Goal: Task Accomplishment & Management: Complete application form

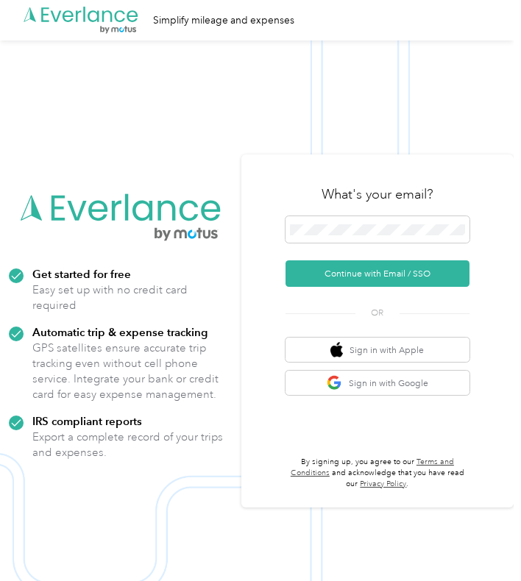
drag, startPoint x: 393, startPoint y: 199, endPoint x: 396, endPoint y: 207, distance: 8.4
click at [393, 199] on h3 "What's your email?" at bounding box center [377, 194] width 112 height 18
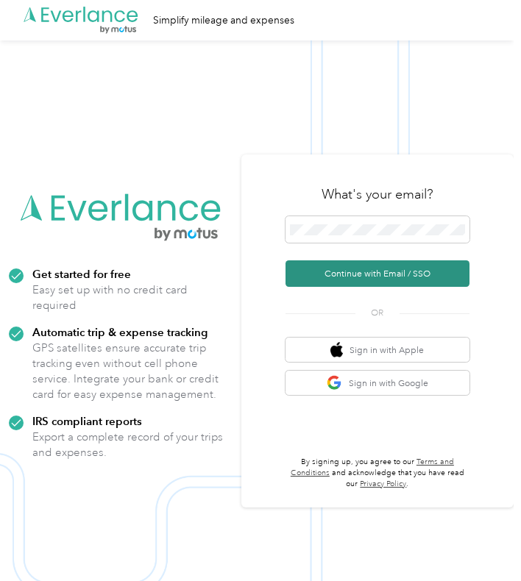
click at [399, 265] on button "Continue with Email / SSO" at bounding box center [377, 273] width 184 height 26
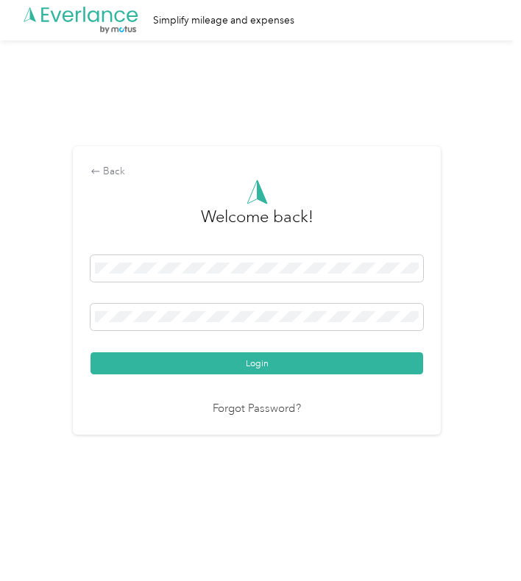
click at [385, 348] on div "Login" at bounding box center [256, 314] width 332 height 119
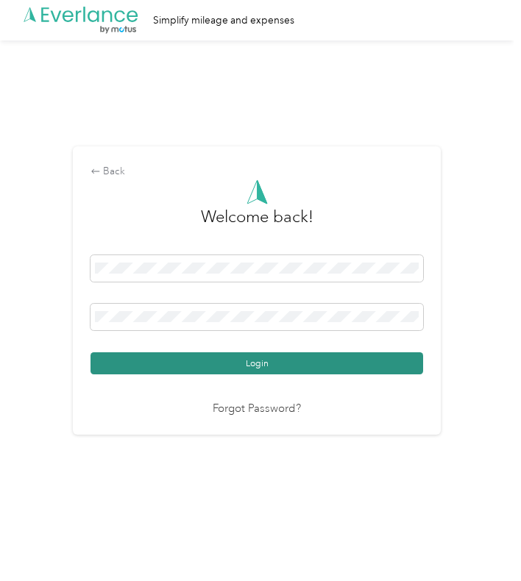
click at [390, 359] on button "Login" at bounding box center [256, 363] width 332 height 22
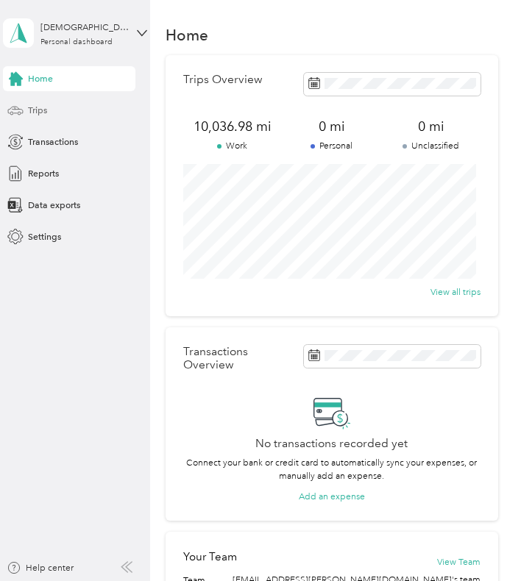
click at [21, 108] on icon at bounding box center [15, 110] width 16 height 16
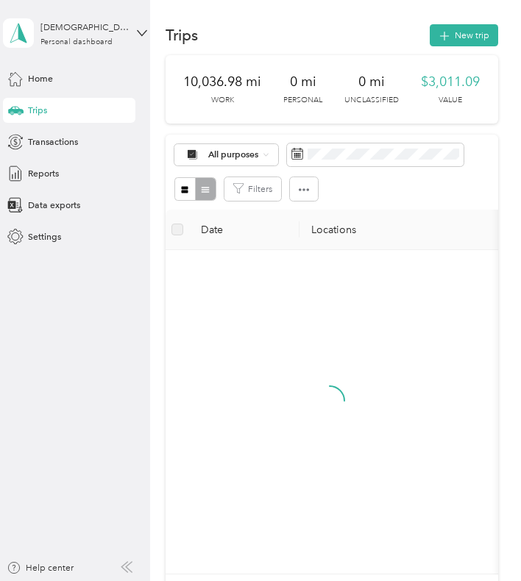
click at [455, 49] on section "Trips New trip 10,036.98 mi Work 0 mi Personal 0 mi Unclassified $3,011.09 Valu…" at bounding box center [331, 342] width 332 height 641
click at [470, 35] on button "New trip" at bounding box center [464, 35] width 68 height 22
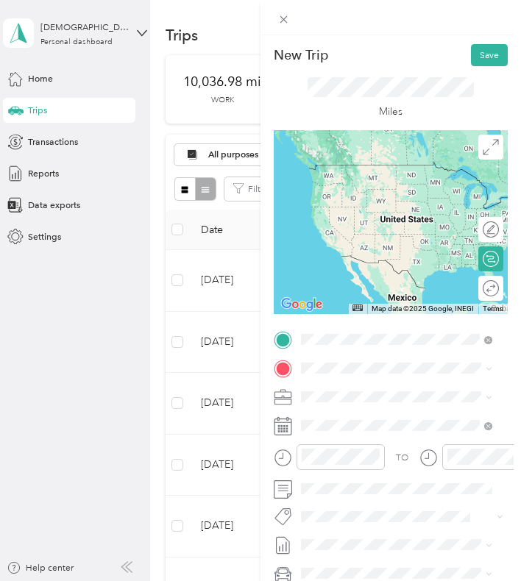
click at [382, 393] on div "start/end" at bounding box center [391, 390] width 128 height 11
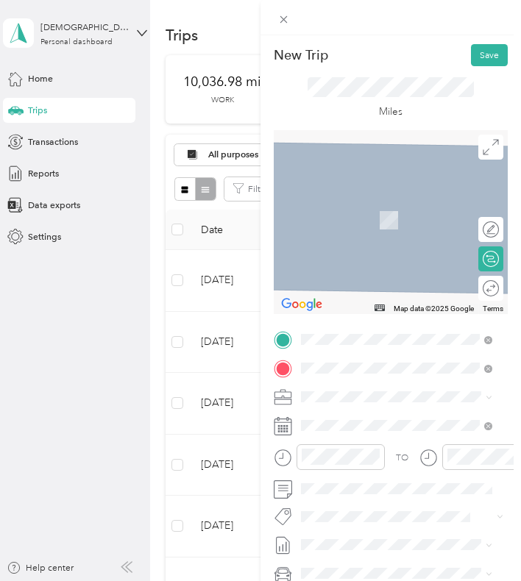
click at [382, 421] on strong "ngvc arapahoe" at bounding box center [358, 419] width 62 height 11
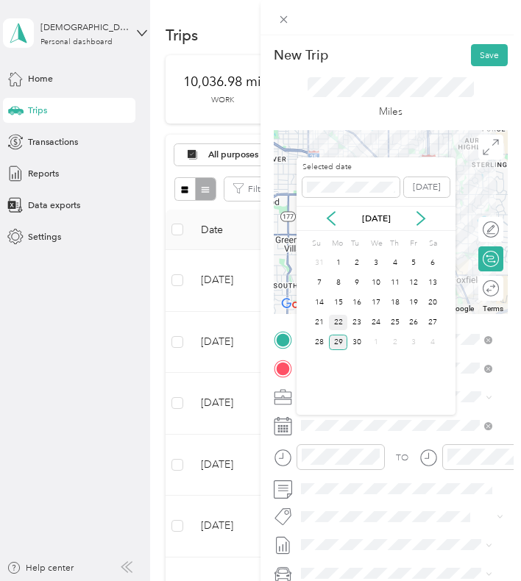
click at [346, 324] on div "22" at bounding box center [338, 322] width 19 height 15
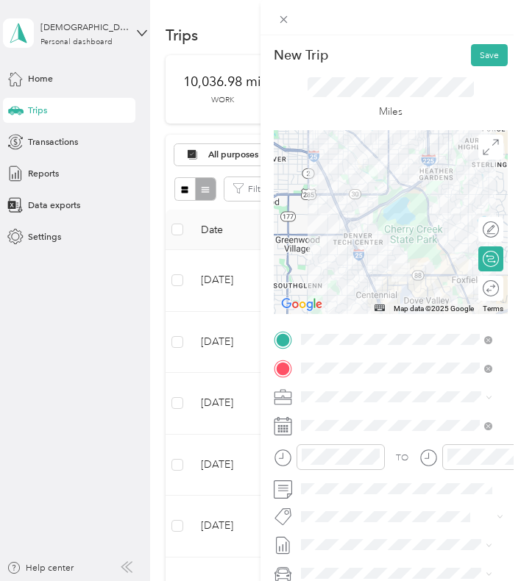
click at [361, 198] on div at bounding box center [391, 222] width 234 height 184
click at [414, 192] on div at bounding box center [391, 222] width 234 height 184
click at [417, 192] on div at bounding box center [391, 222] width 234 height 184
click at [424, 192] on div at bounding box center [391, 222] width 234 height 184
click at [424, 200] on div at bounding box center [391, 222] width 234 height 184
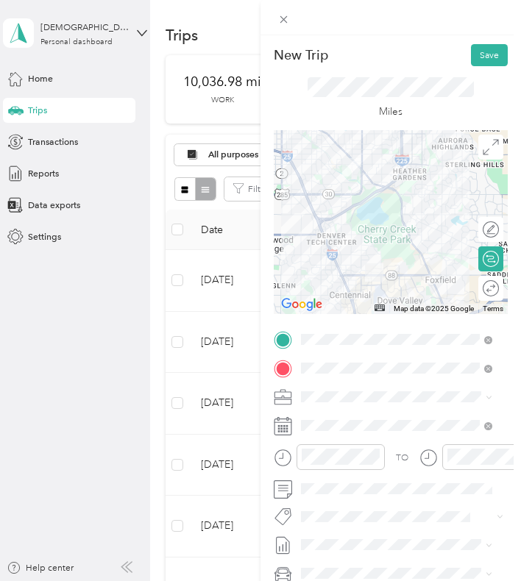
click at [368, 197] on div at bounding box center [391, 222] width 234 height 184
click at [363, 194] on div at bounding box center [391, 222] width 234 height 184
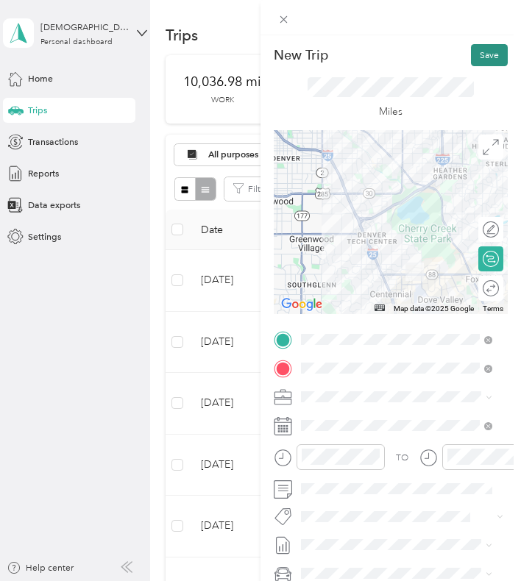
click at [474, 60] on button "Save" at bounding box center [489, 55] width 37 height 22
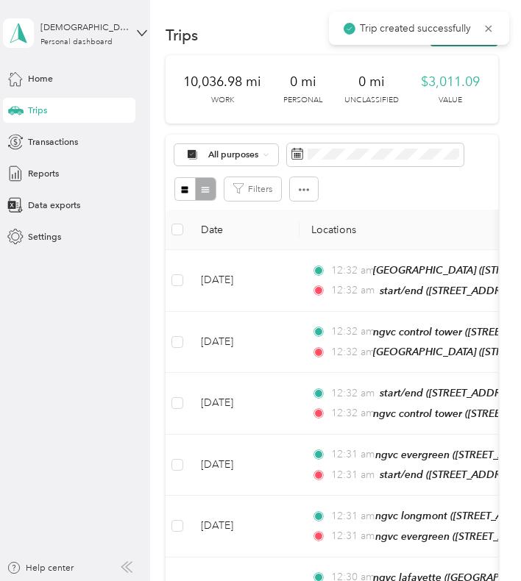
click at [471, 46] on button "New trip" at bounding box center [464, 35] width 68 height 22
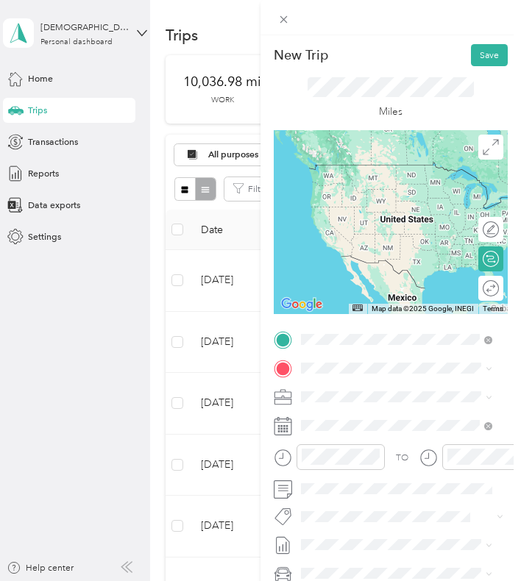
click at [362, 390] on strong "ngvc arapahoe" at bounding box center [358, 390] width 62 height 11
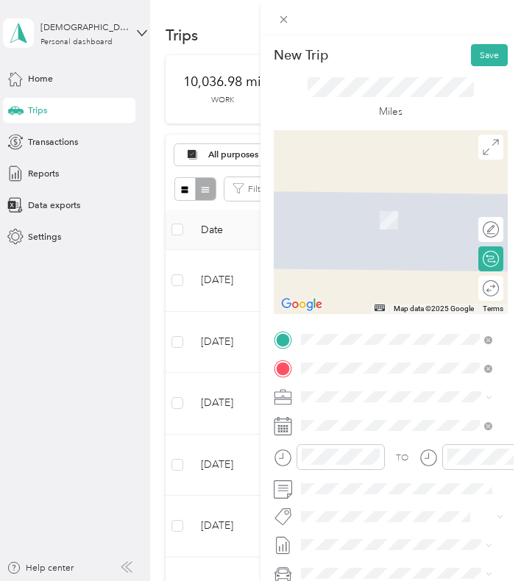
click at [366, 436] on span "[STREET_ADDRESS][US_STATE]" at bounding box center [391, 433] width 128 height 11
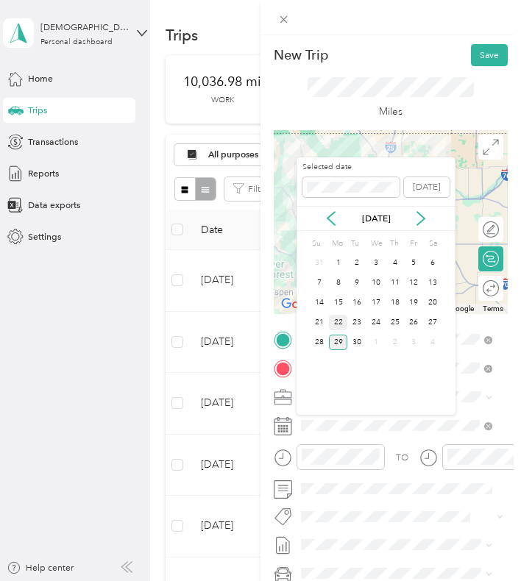
click at [346, 318] on div "22" at bounding box center [338, 322] width 19 height 15
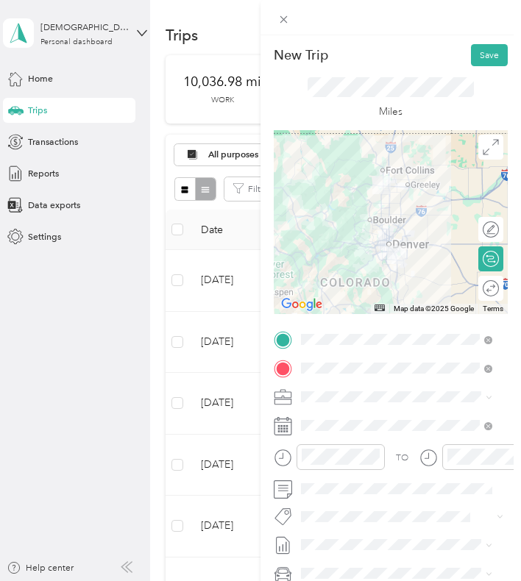
click at [393, 238] on div at bounding box center [391, 222] width 234 height 184
click at [392, 240] on img at bounding box center [396, 255] width 30 height 30
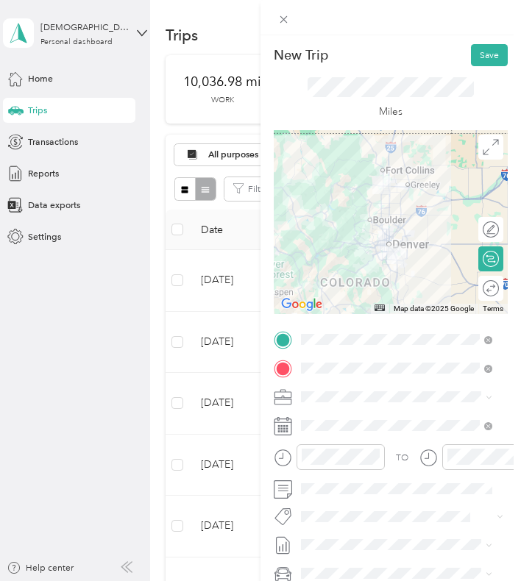
click at [399, 235] on div at bounding box center [391, 222] width 234 height 184
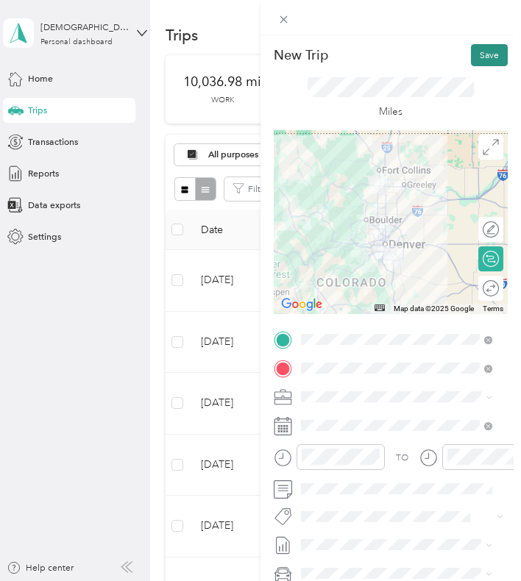
click at [480, 54] on button "Save" at bounding box center [489, 55] width 37 height 22
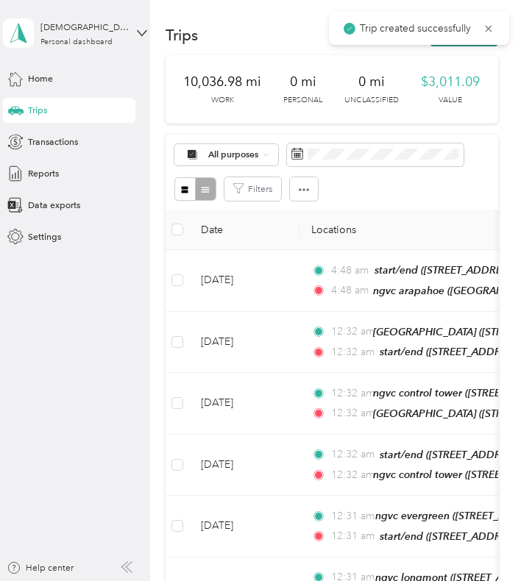
click at [473, 46] on button "New trip" at bounding box center [464, 35] width 68 height 22
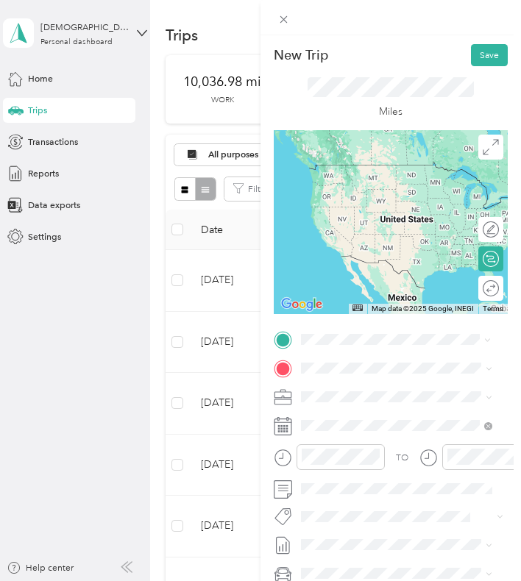
click at [366, 411] on div "ngvc loveland [STREET_ADDRESS][US_STATE]" at bounding box center [391, 398] width 128 height 26
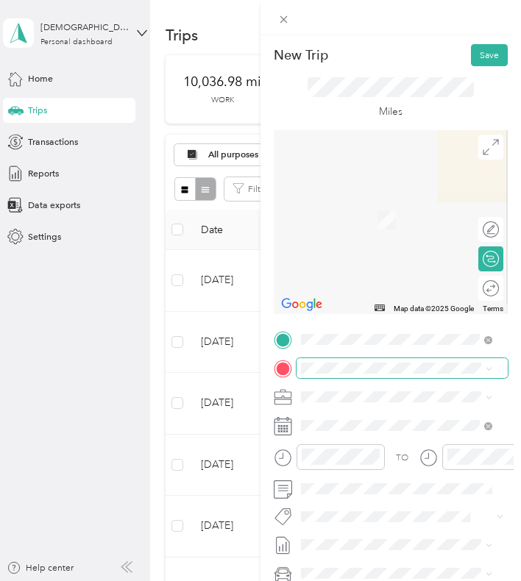
click at [380, 359] on span at bounding box center [401, 368] width 211 height 20
click at [357, 452] on div "ngvc east denver Natural Grocers, [STREET_ADDRESS][US_STATE]" at bounding box center [407, 433] width 161 height 40
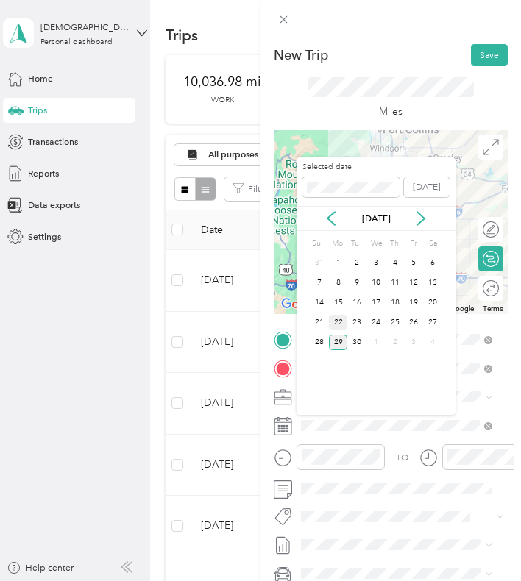
click at [336, 326] on div "22" at bounding box center [338, 322] width 19 height 15
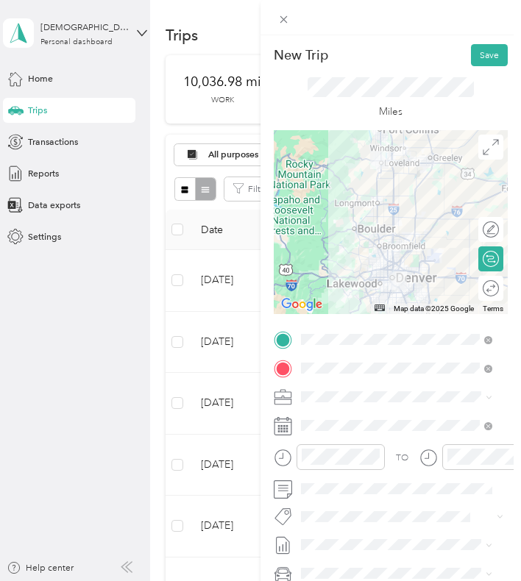
click at [397, 236] on div at bounding box center [391, 222] width 234 height 184
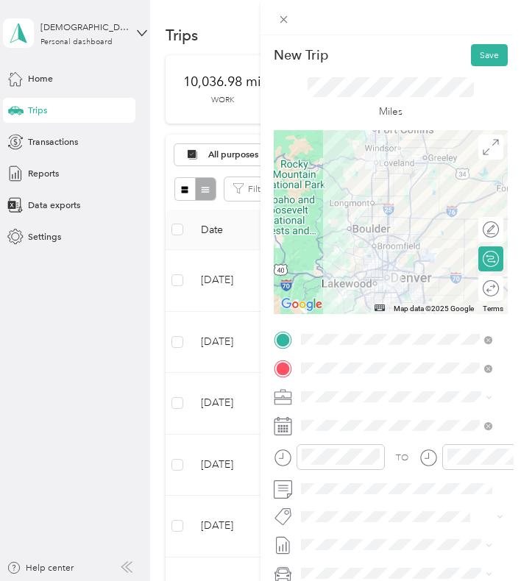
click at [367, 186] on div at bounding box center [391, 222] width 234 height 184
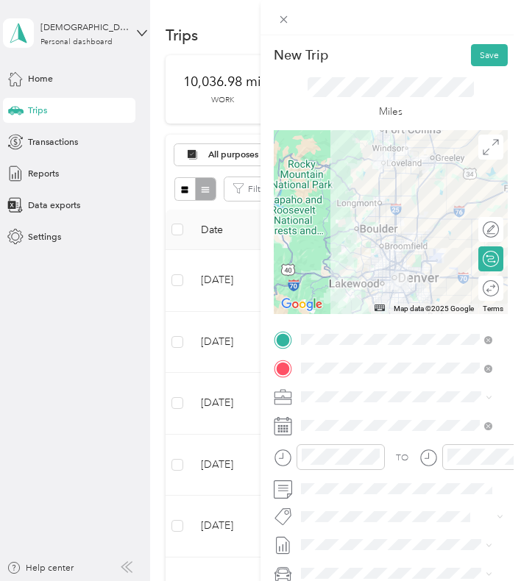
click at [398, 240] on div at bounding box center [391, 222] width 234 height 184
click at [398, 262] on div at bounding box center [391, 222] width 234 height 184
click at [398, 258] on div at bounding box center [391, 222] width 234 height 184
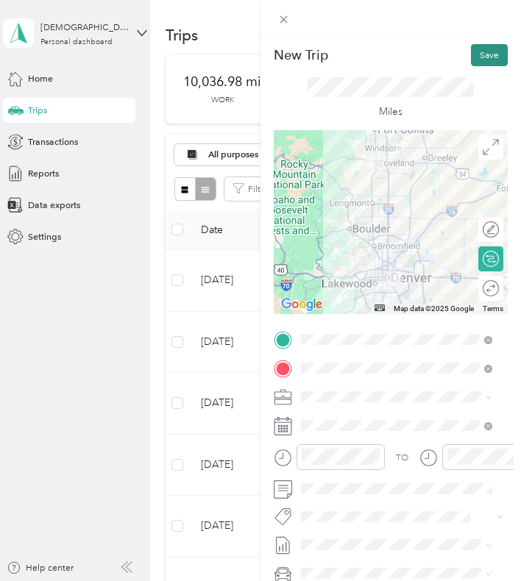
click at [471, 51] on button "Save" at bounding box center [489, 55] width 37 height 22
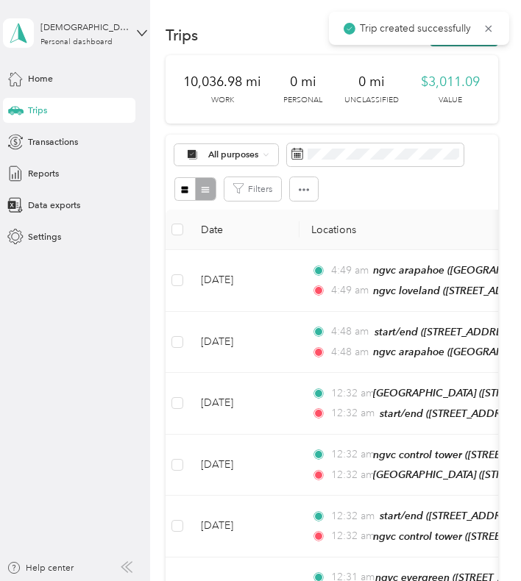
click at [477, 45] on button "New trip" at bounding box center [464, 35] width 68 height 22
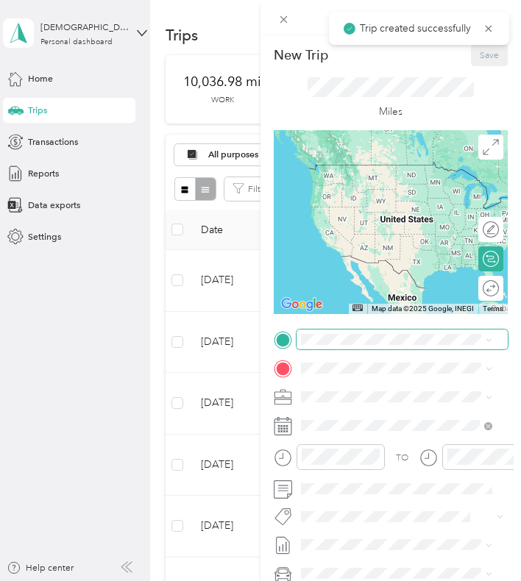
click at [380, 581] on div "New Trip Save This trip cannot be edited because it is either under review, app…" at bounding box center [256, 581] width 513 height 0
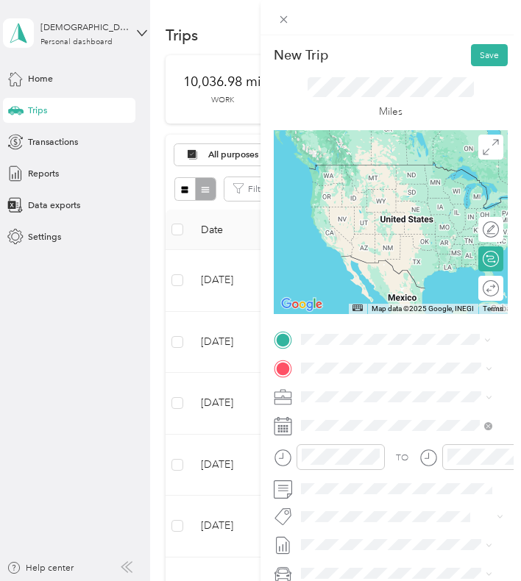
click at [377, 390] on strong "ngvc [GEOGRAPHIC_DATA]" at bounding box center [383, 390] width 112 height 11
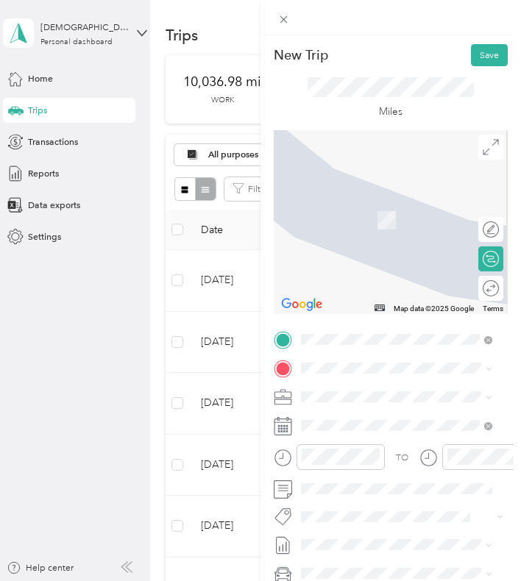
click at [378, 357] on div "TO Add photo" at bounding box center [391, 484] width 234 height 310
click at [366, 424] on div "start/end [STREET_ADDRESS][US_STATE]" at bounding box center [391, 427] width 128 height 26
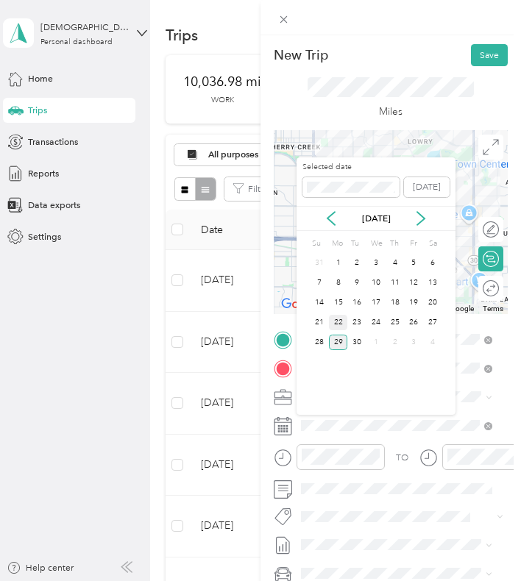
click at [339, 315] on div "22" at bounding box center [338, 322] width 19 height 15
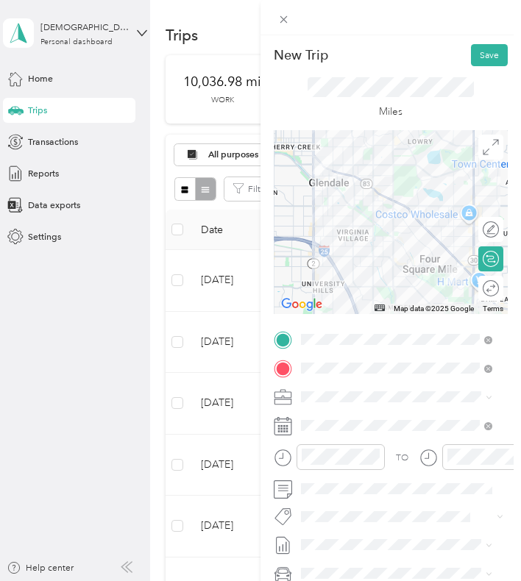
click at [394, 215] on div at bounding box center [391, 222] width 234 height 184
click at [471, 55] on button "Save" at bounding box center [489, 55] width 37 height 22
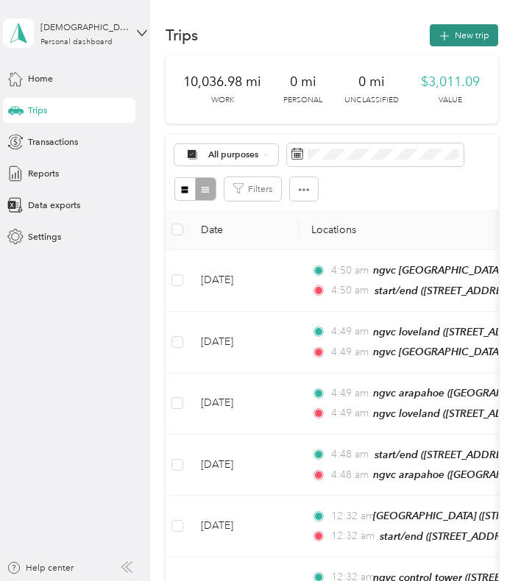
click at [458, 44] on button "New trip" at bounding box center [464, 35] width 68 height 22
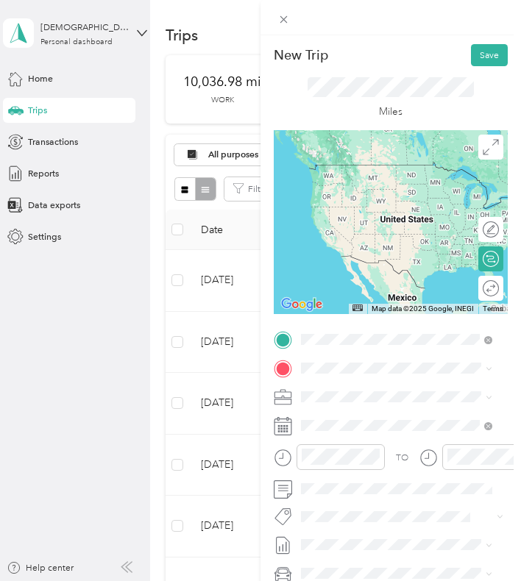
click at [344, 389] on strong "start/end" at bounding box center [346, 390] width 38 height 11
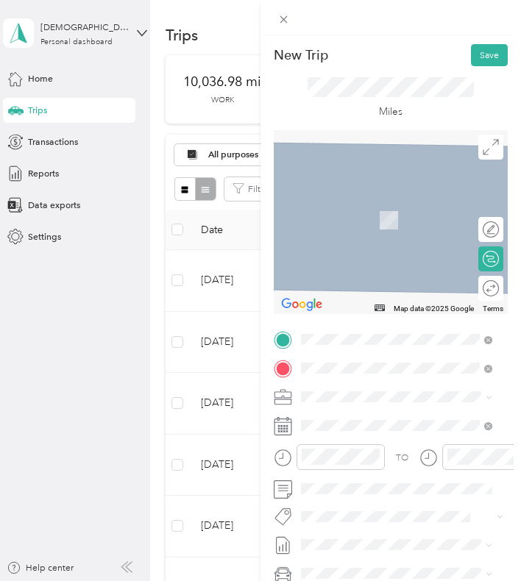
click at [361, 416] on strong "ngvc [PERSON_NAME]" at bounding box center [373, 419] width 93 height 11
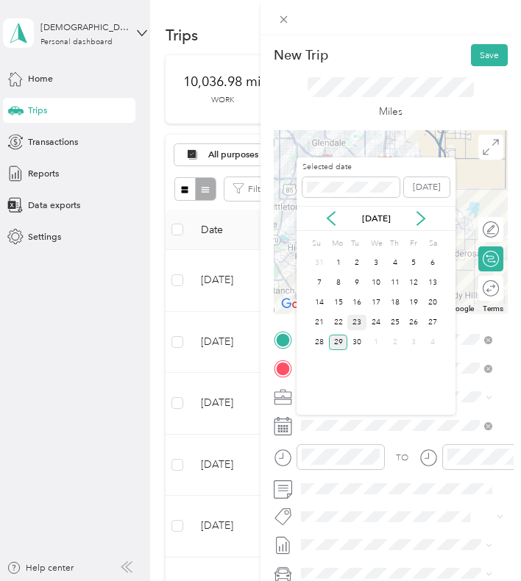
click at [358, 317] on div "23" at bounding box center [356, 322] width 19 height 15
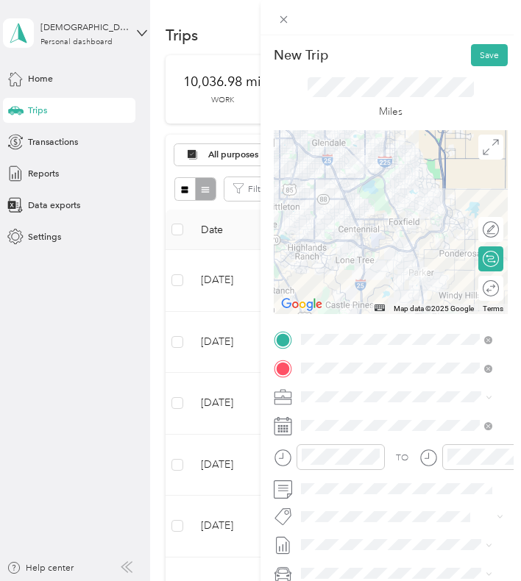
click at [388, 182] on div at bounding box center [391, 222] width 234 height 184
click at [355, 189] on div at bounding box center [391, 222] width 234 height 184
click at [350, 188] on div at bounding box center [391, 222] width 234 height 184
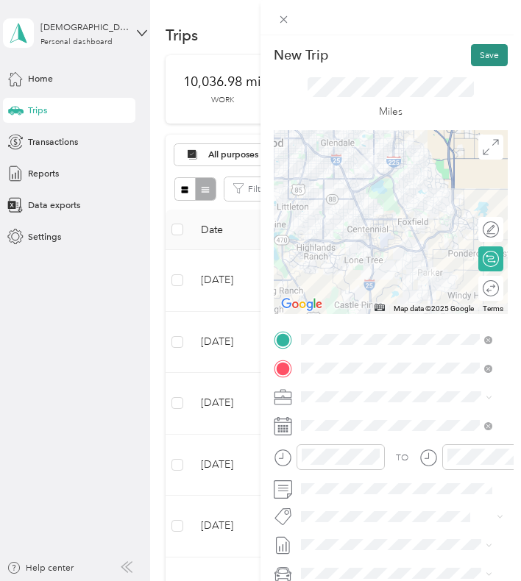
click at [471, 46] on button "Save" at bounding box center [489, 55] width 37 height 22
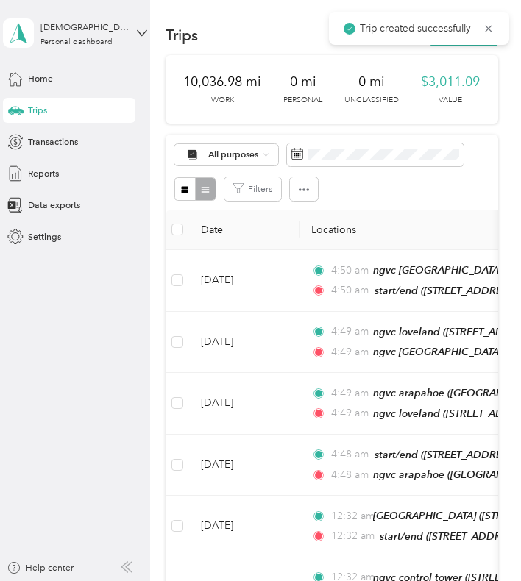
click at [474, 43] on div "Trip created successfully" at bounding box center [419, 28] width 180 height 33
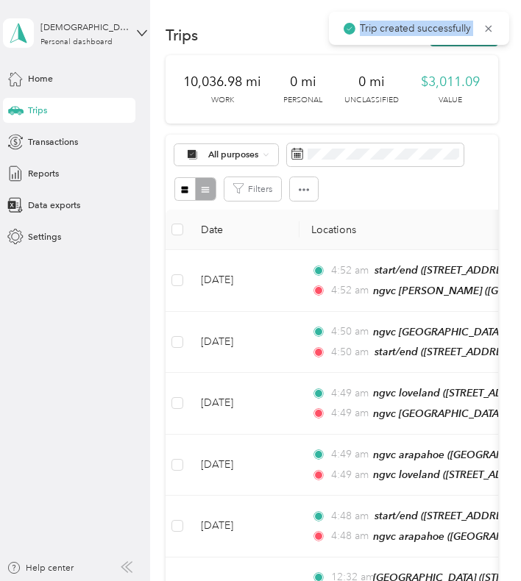
click at [474, 45] on button "New trip" at bounding box center [464, 35] width 68 height 22
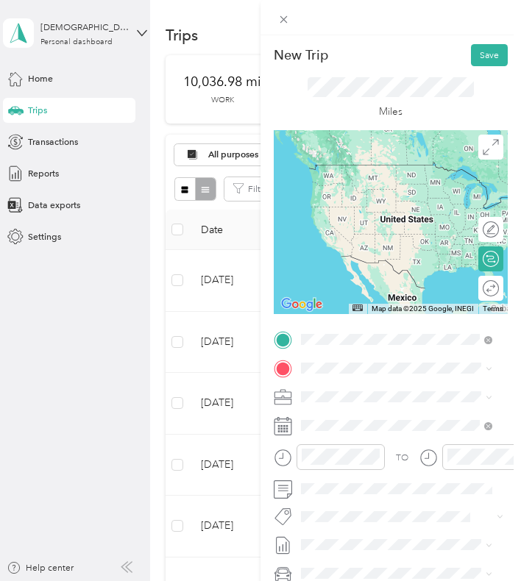
click at [399, 379] on li "ngvc [PERSON_NAME][STREET_ADDRESS][PERSON_NAME][US_STATE]" at bounding box center [396, 405] width 200 height 53
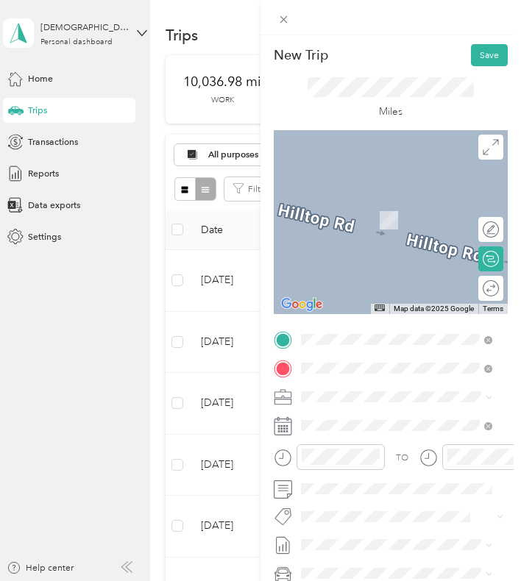
click at [370, 465] on strong "ngvc brighton" at bounding box center [355, 459] width 57 height 11
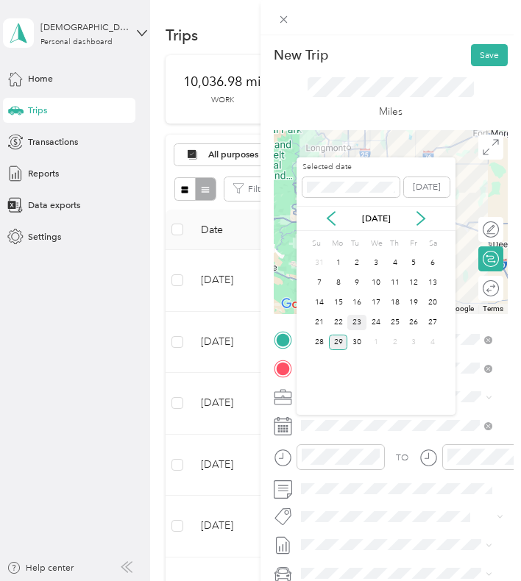
click at [356, 318] on div "23" at bounding box center [356, 322] width 19 height 15
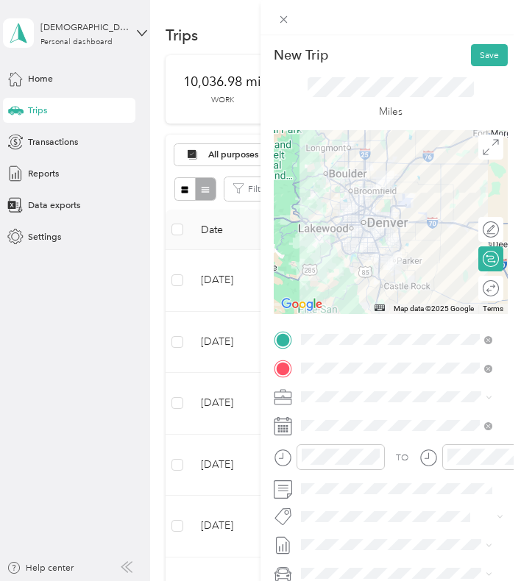
click at [369, 243] on div at bounding box center [391, 222] width 234 height 184
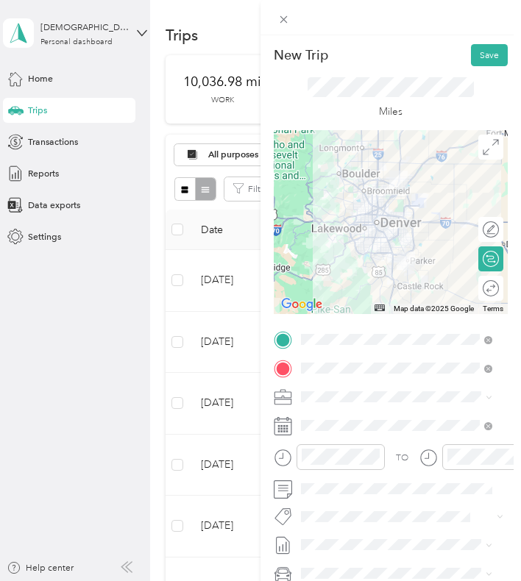
click at [392, 216] on div at bounding box center [391, 222] width 234 height 184
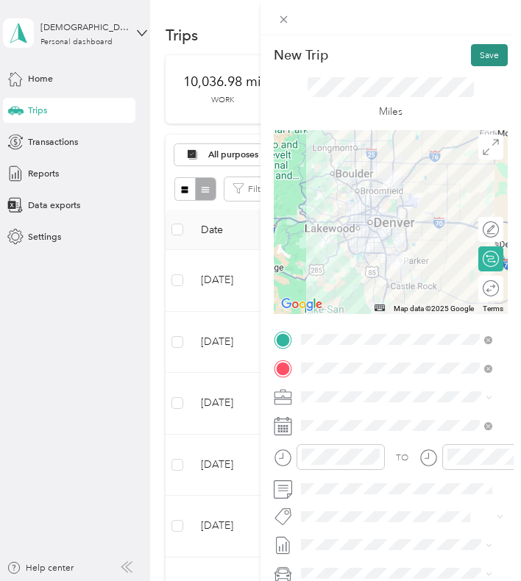
click at [471, 51] on button "Save" at bounding box center [489, 55] width 37 height 22
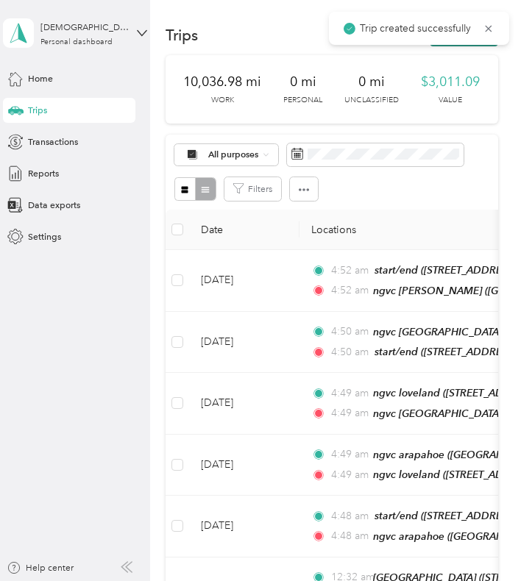
click at [474, 45] on button "New trip" at bounding box center [464, 35] width 68 height 22
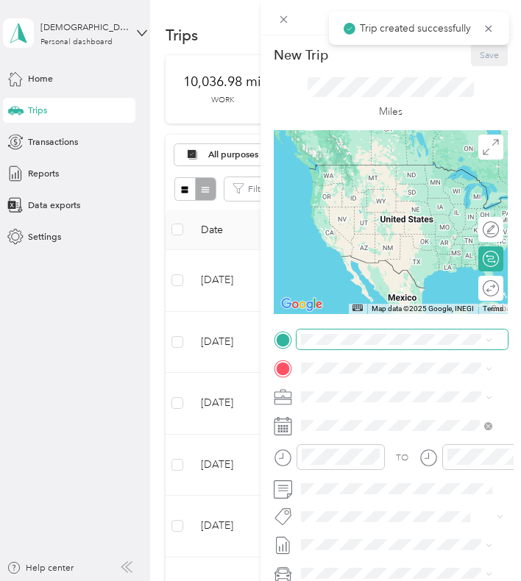
click at [367, 346] on span at bounding box center [401, 339] width 211 height 20
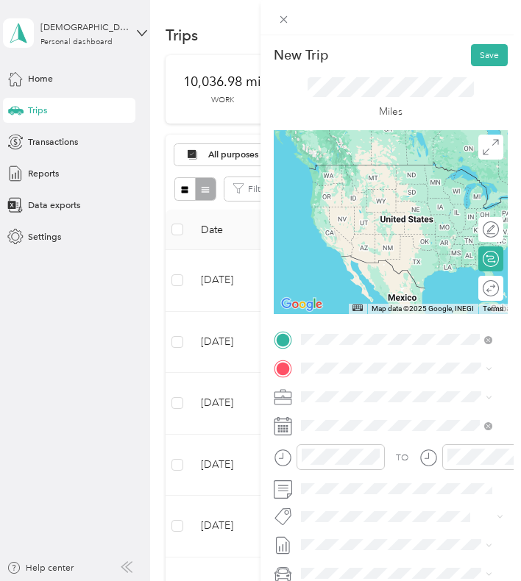
click at [357, 436] on strong "ngvc brighton" at bounding box center [355, 430] width 57 height 11
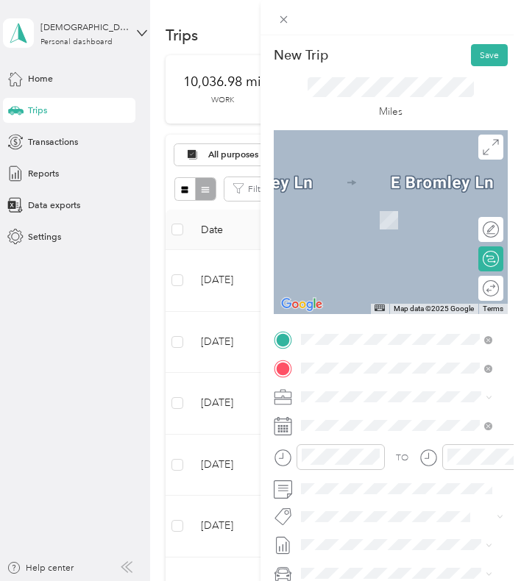
click at [365, 434] on span "[STREET_ADDRESS][US_STATE]" at bounding box center [391, 433] width 128 height 11
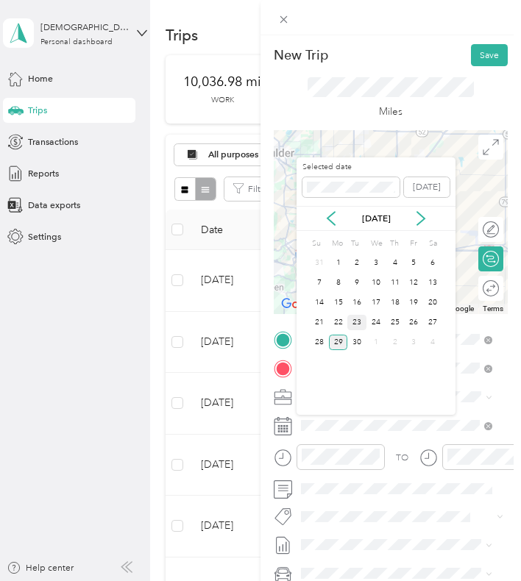
click at [363, 318] on div "23" at bounding box center [356, 322] width 19 height 15
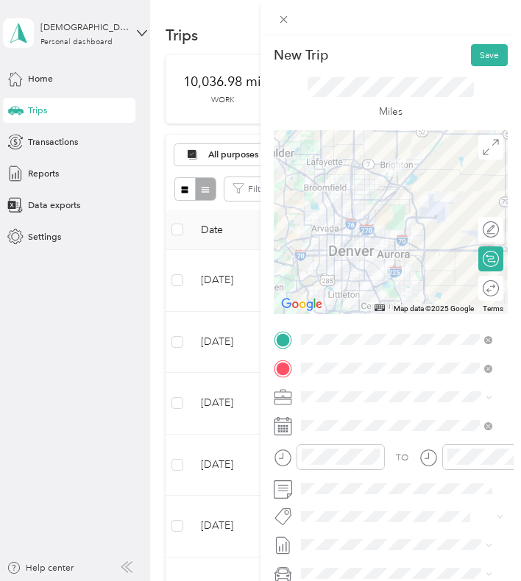
click at [368, 236] on div at bounding box center [391, 222] width 234 height 184
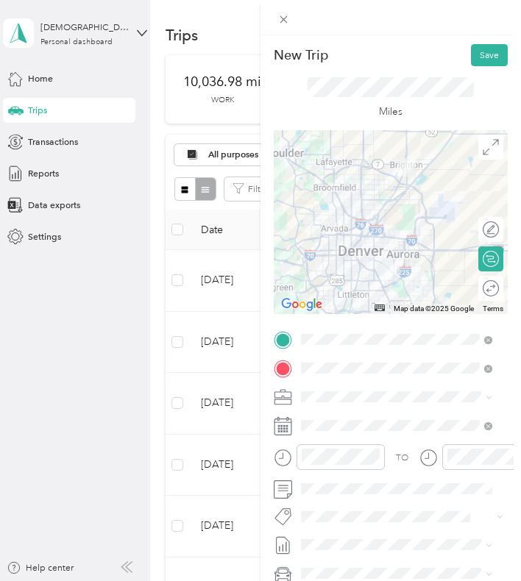
click at [352, 236] on div at bounding box center [391, 222] width 234 height 184
click at [353, 244] on div at bounding box center [391, 222] width 234 height 184
click at [351, 244] on div at bounding box center [391, 222] width 234 height 184
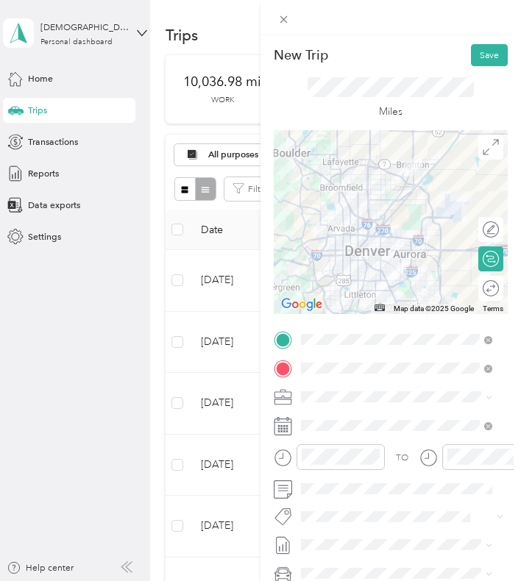
click at [382, 229] on div at bounding box center [391, 222] width 234 height 184
click at [385, 232] on div at bounding box center [391, 222] width 234 height 184
click at [387, 233] on div at bounding box center [391, 222] width 234 height 184
click at [392, 237] on div at bounding box center [391, 222] width 234 height 184
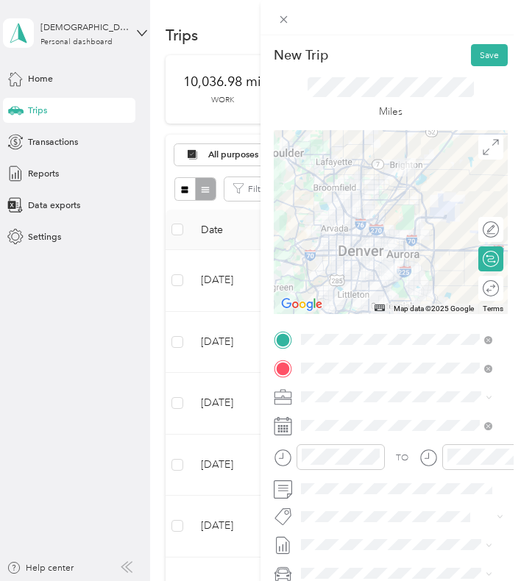
click at [465, 68] on div "Miles" at bounding box center [391, 98] width 234 height 64
click at [471, 63] on button "Save" at bounding box center [489, 55] width 37 height 22
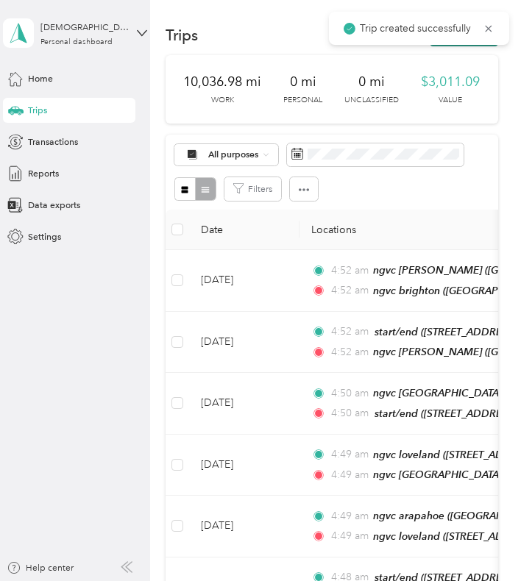
click at [471, 45] on button "New trip" at bounding box center [464, 35] width 68 height 22
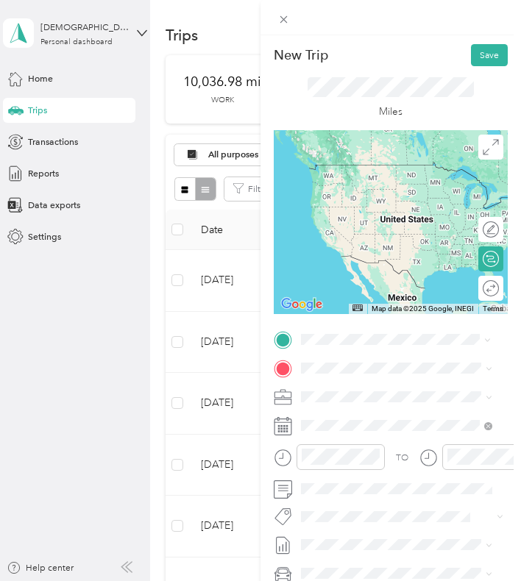
click at [349, 399] on span "[STREET_ADDRESS][US_STATE]" at bounding box center [391, 404] width 128 height 11
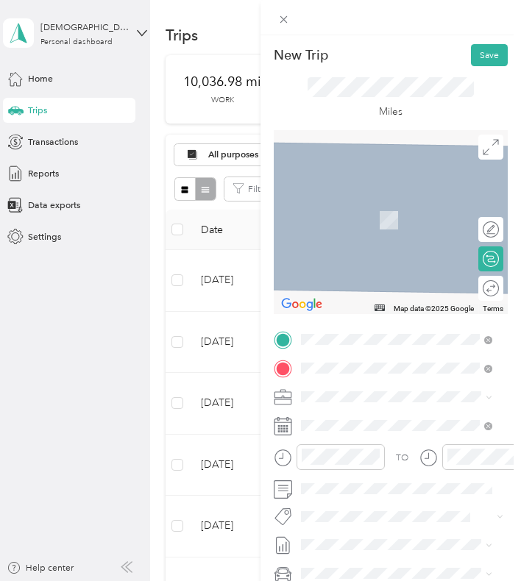
click at [363, 439] on div "ngvc design [GEOGRAPHIC_DATA], [US_STATE], [GEOGRAPHIC_DATA]" at bounding box center [407, 434] width 161 height 40
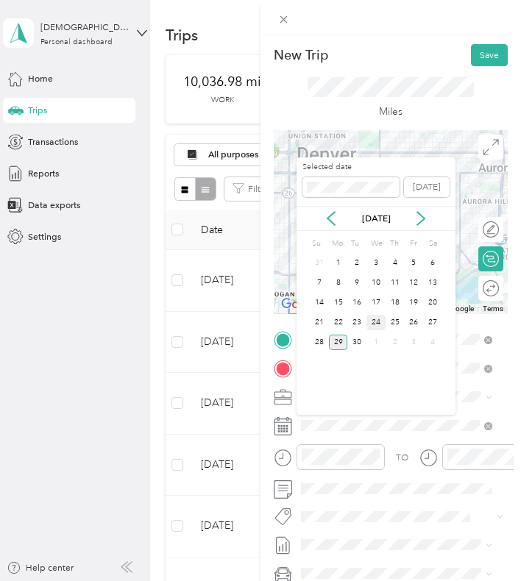
click at [374, 319] on div "24" at bounding box center [375, 322] width 19 height 15
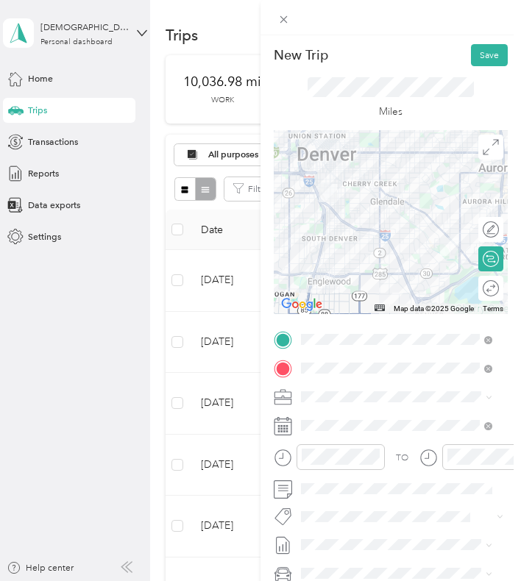
click at [390, 259] on div at bounding box center [391, 222] width 234 height 184
click at [393, 263] on div at bounding box center [391, 222] width 234 height 184
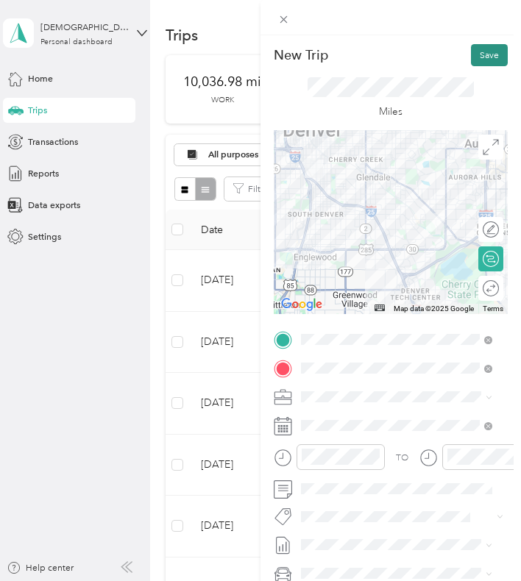
click at [482, 55] on button "Save" at bounding box center [489, 55] width 37 height 22
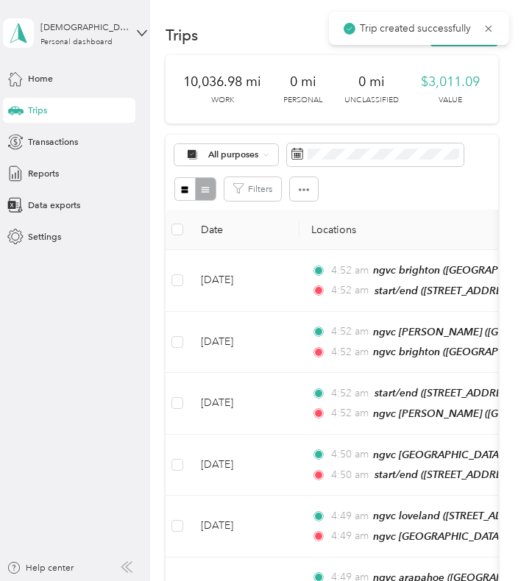
click at [484, 44] on div "Trip created successfully" at bounding box center [419, 28] width 180 height 33
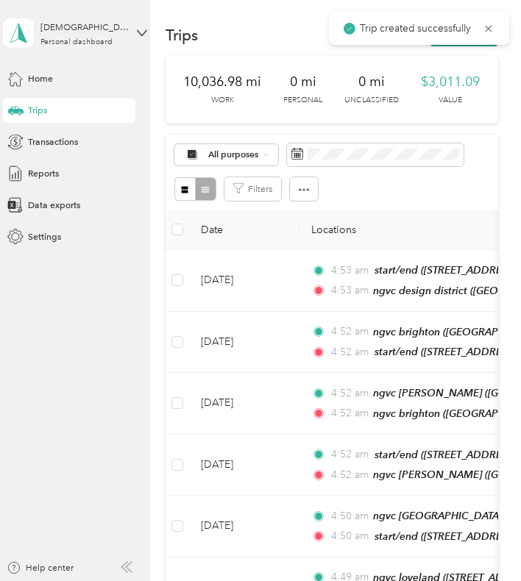
click at [484, 46] on button "New trip" at bounding box center [464, 35] width 68 height 22
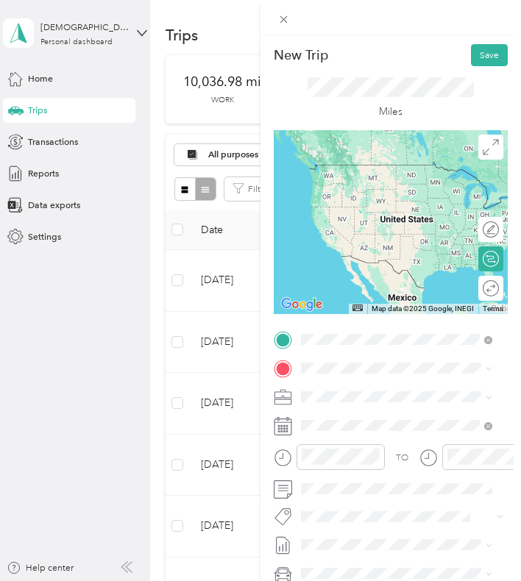
click at [346, 402] on span "[GEOGRAPHIC_DATA], [US_STATE], [GEOGRAPHIC_DATA]" at bounding box center [398, 411] width 143 height 24
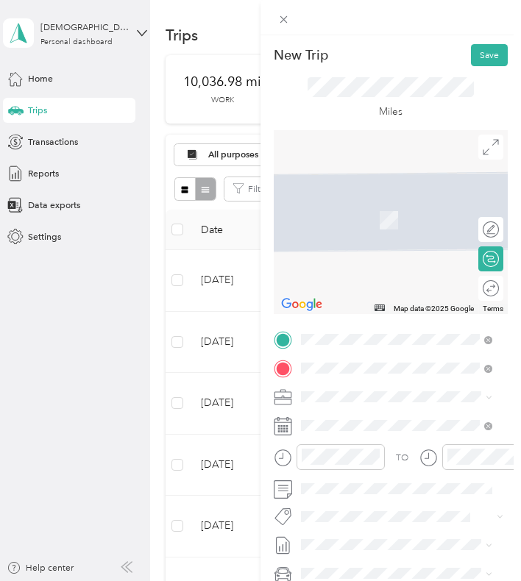
click at [354, 513] on strong "niwot market" at bounding box center [354, 507] width 54 height 11
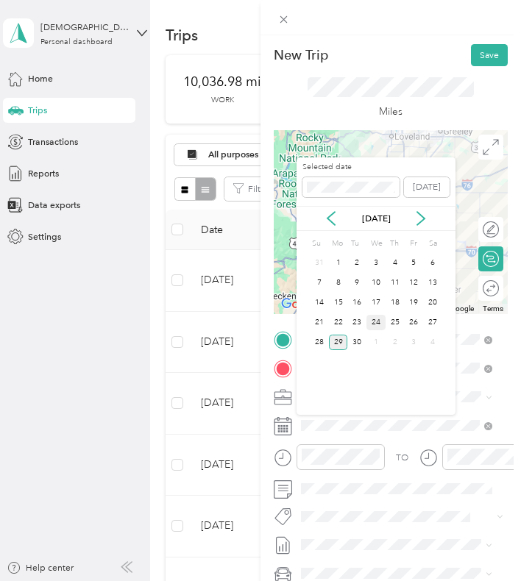
click at [380, 319] on div "24" at bounding box center [375, 322] width 19 height 15
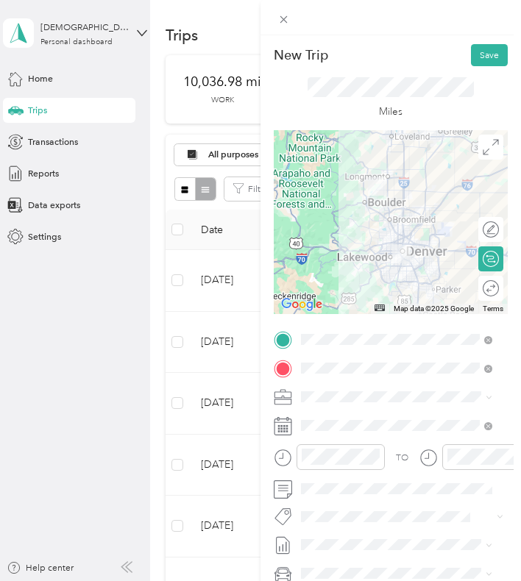
click at [366, 245] on div at bounding box center [391, 222] width 234 height 184
click at [363, 243] on div at bounding box center [391, 222] width 234 height 184
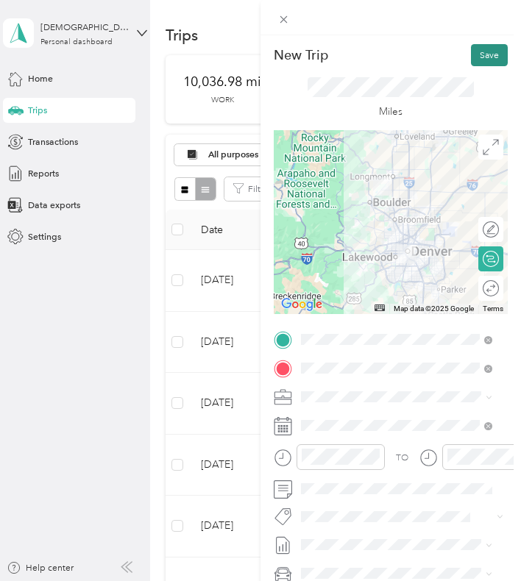
click at [471, 51] on button "Save" at bounding box center [489, 55] width 37 height 22
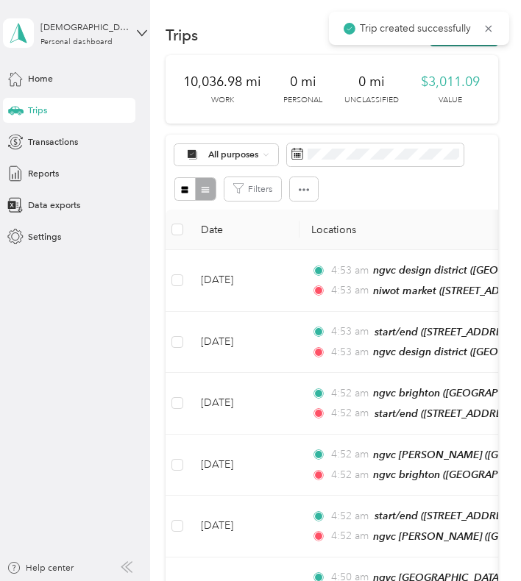
click at [463, 46] on button "New trip" at bounding box center [464, 35] width 68 height 22
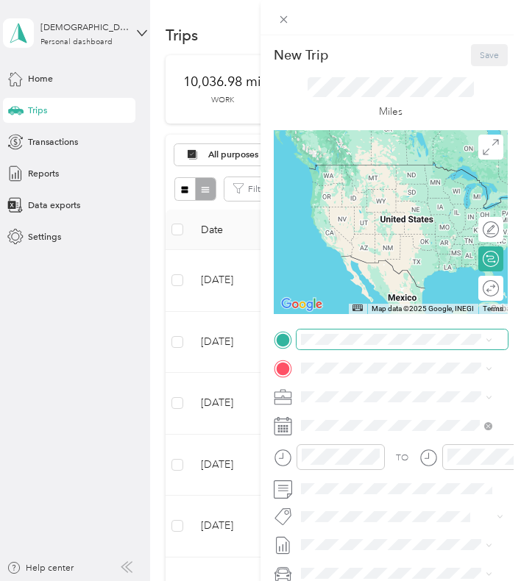
click at [355, 581] on div "New Trip Save This trip cannot be edited because it is either under review, app…" at bounding box center [256, 581] width 513 height 0
click at [344, 494] on li "niwot market [STREET_ADDRESS][US_STATE]" at bounding box center [396, 487] width 200 height 40
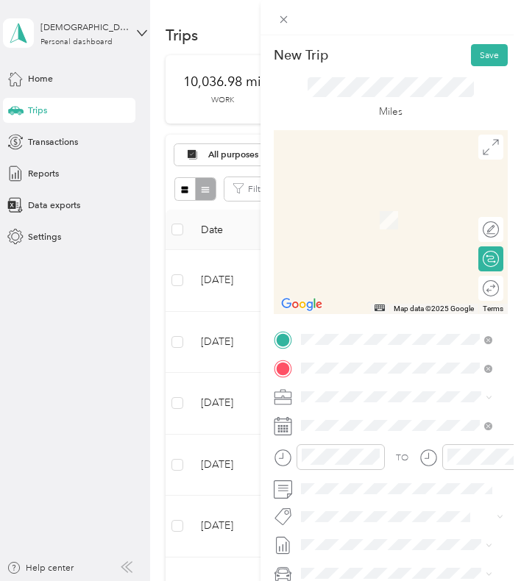
click at [343, 440] on div "ngvc [US_STATE]/[PERSON_NAME] Natural Grocers, [STREET_ADDRESS][US_STATE][US_ST…" at bounding box center [407, 434] width 161 height 40
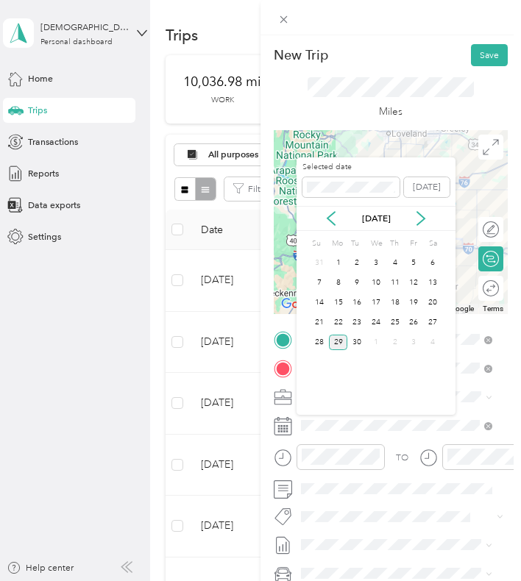
click at [376, 314] on div "24" at bounding box center [375, 323] width 19 height 20
click at [373, 318] on div "24" at bounding box center [375, 322] width 19 height 15
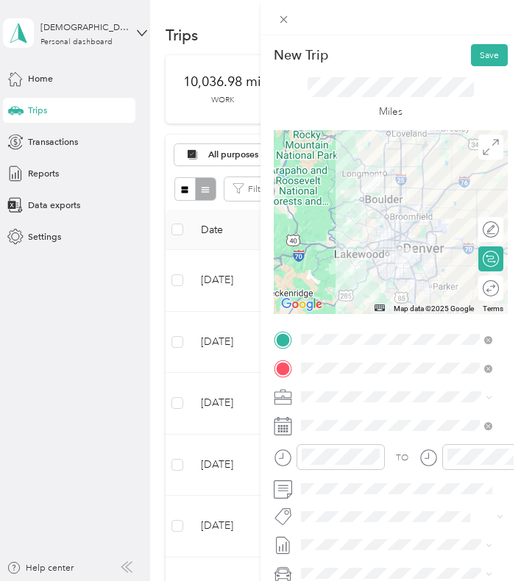
click at [415, 244] on div at bounding box center [391, 222] width 234 height 184
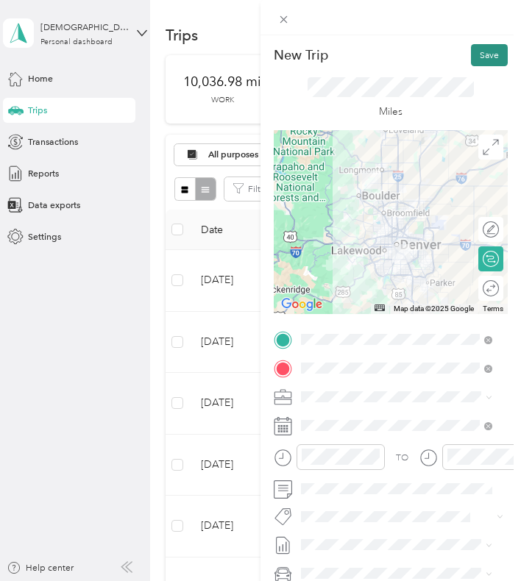
click at [479, 62] on button "Save" at bounding box center [489, 55] width 37 height 22
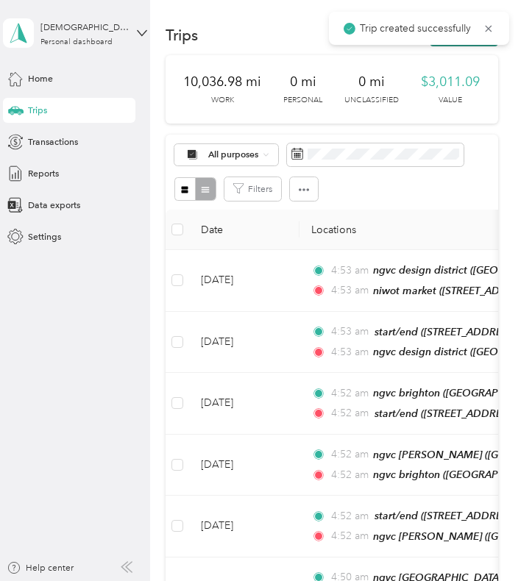
click at [464, 46] on button "New trip" at bounding box center [464, 35] width 68 height 22
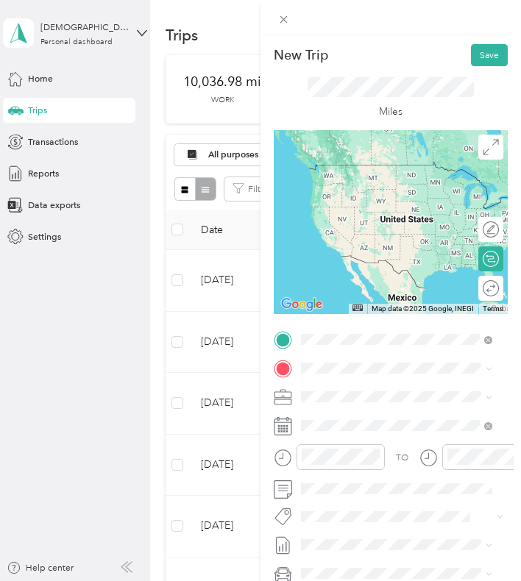
click at [352, 387] on strong "ngvc [US_STATE]/[PERSON_NAME]" at bounding box center [399, 390] width 144 height 11
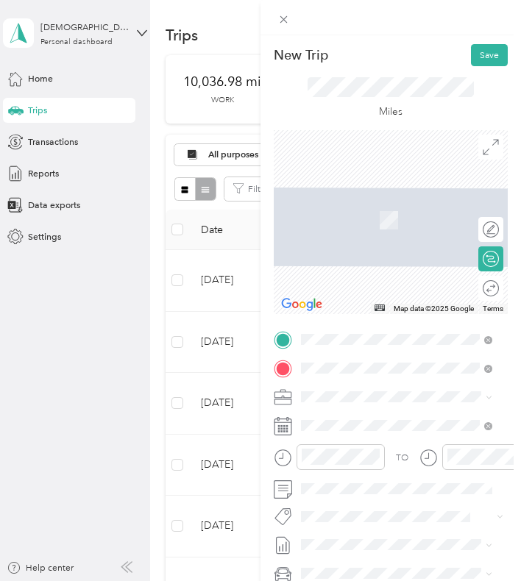
click at [354, 439] on span "[STREET_ADDRESS][US_STATE]" at bounding box center [391, 433] width 128 height 11
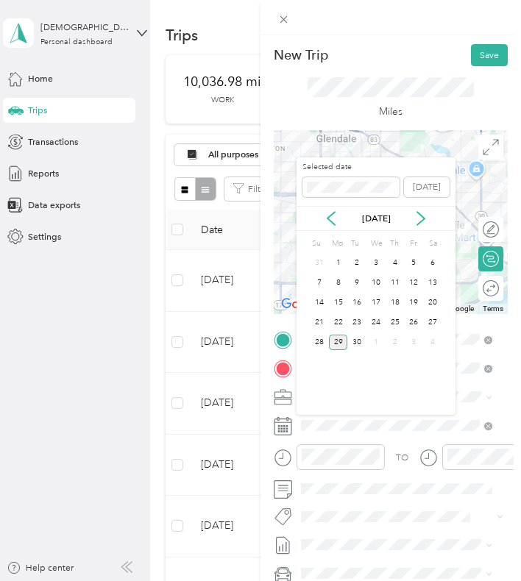
click at [381, 314] on div "24" at bounding box center [375, 323] width 19 height 20
click at [378, 323] on div "24" at bounding box center [375, 322] width 19 height 15
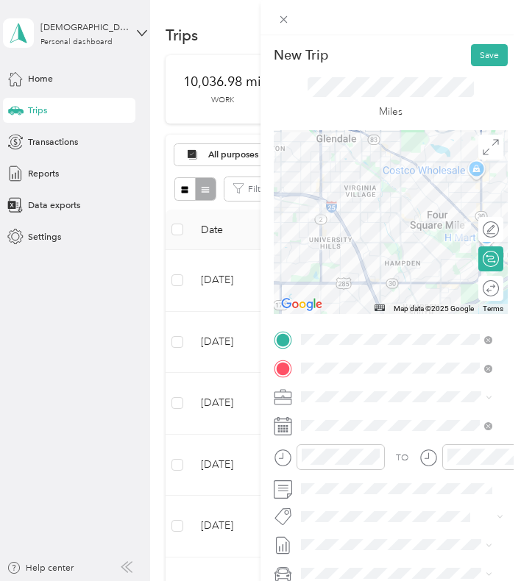
click at [388, 245] on div at bounding box center [391, 222] width 234 height 184
click at [382, 239] on div at bounding box center [391, 222] width 234 height 184
click at [377, 242] on div at bounding box center [391, 222] width 234 height 184
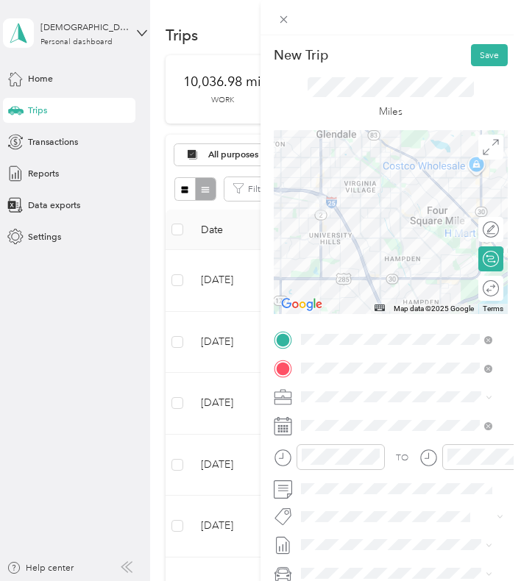
click at [424, 193] on div at bounding box center [391, 222] width 234 height 184
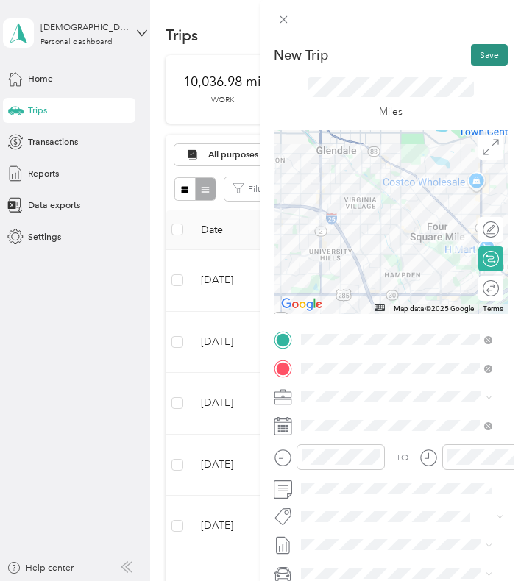
click at [488, 48] on button "Save" at bounding box center [489, 55] width 37 height 22
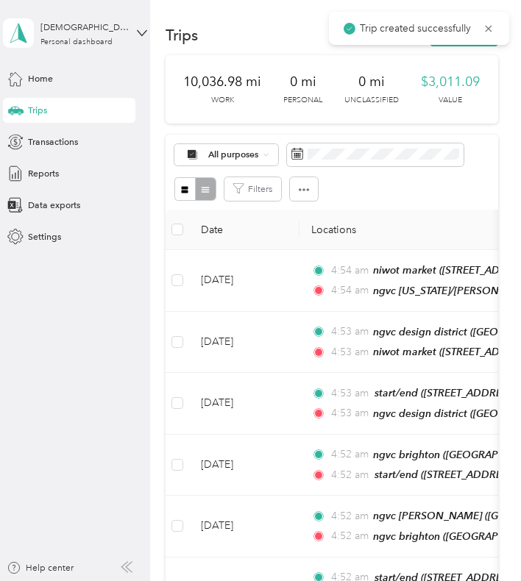
click at [477, 44] on div "Trip created successfully" at bounding box center [419, 28] width 180 height 33
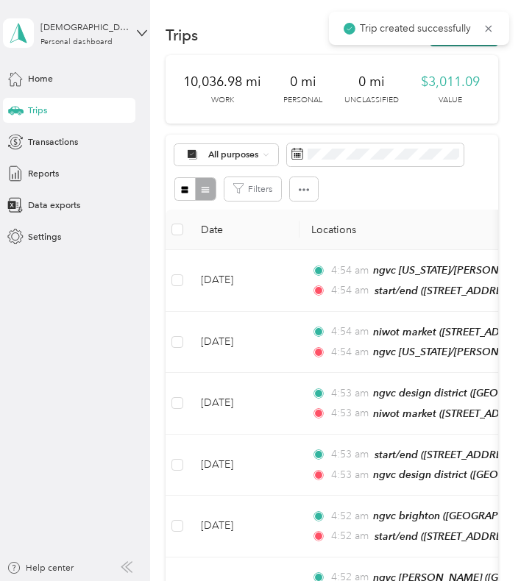
click at [477, 46] on button "New trip" at bounding box center [464, 35] width 68 height 22
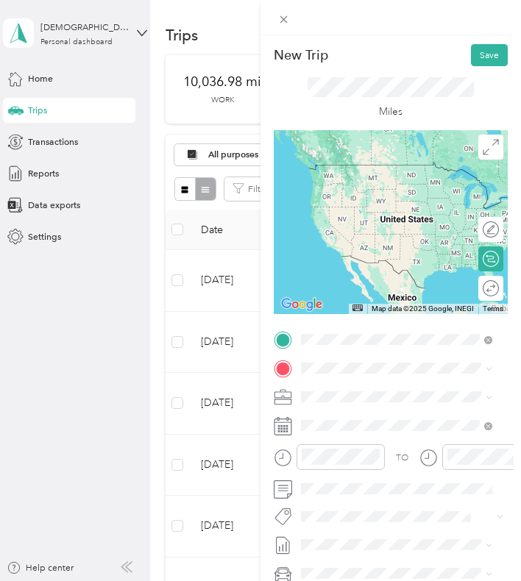
click at [384, 407] on span "[STREET_ADDRESS][US_STATE]" at bounding box center [391, 404] width 128 height 11
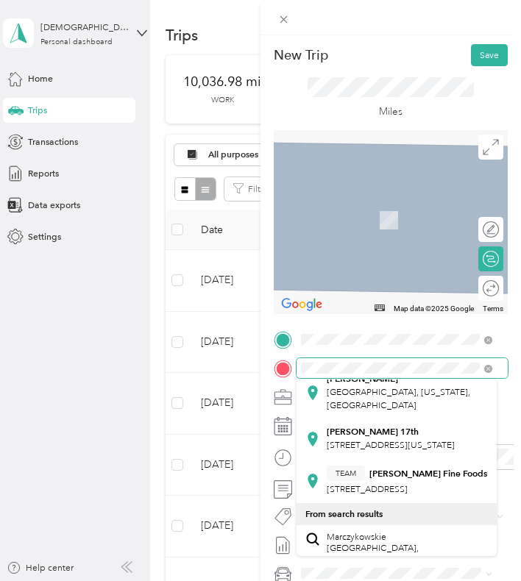
scroll to position [218, 0]
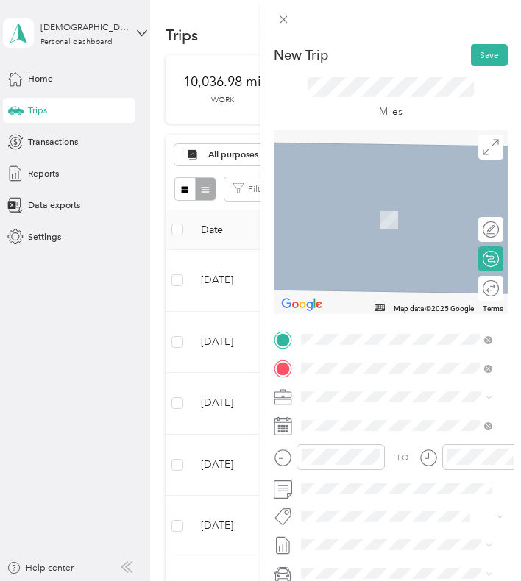
click at [396, 410] on span "[GEOGRAPHIC_DATA], [US_STATE], [GEOGRAPHIC_DATA]" at bounding box center [398, 398] width 143 height 24
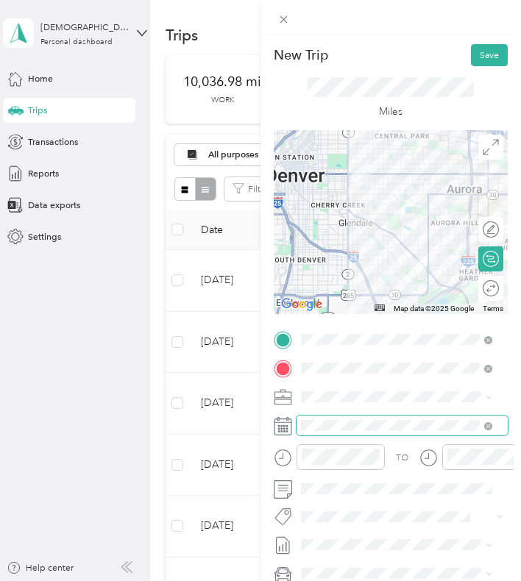
click at [348, 432] on span at bounding box center [401, 426] width 211 height 20
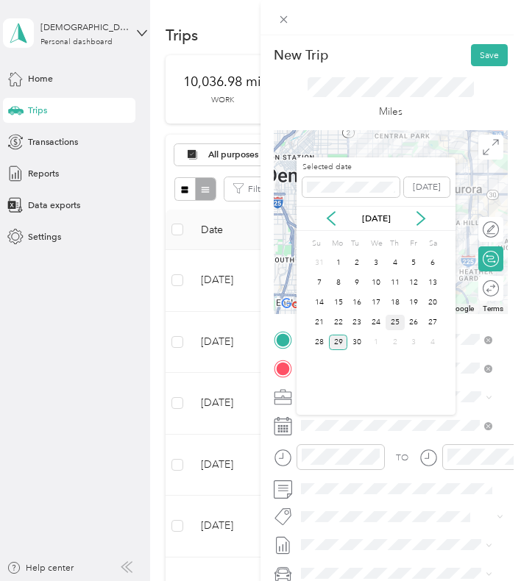
click at [396, 316] on div "25" at bounding box center [394, 322] width 19 height 15
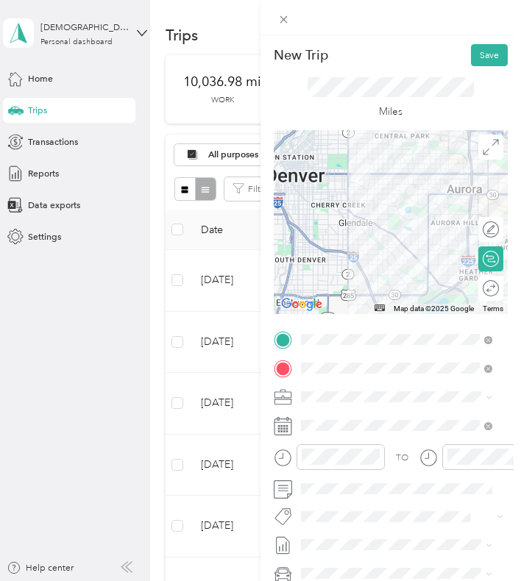
click at [382, 201] on div at bounding box center [391, 222] width 234 height 184
click at [391, 217] on div at bounding box center [391, 222] width 234 height 184
click at [394, 218] on div at bounding box center [391, 222] width 234 height 184
click at [488, 41] on div "New Trip Save This trip cannot be edited because it is either under review, app…" at bounding box center [390, 325] width 260 height 581
click at [484, 53] on button "Save" at bounding box center [489, 55] width 37 height 22
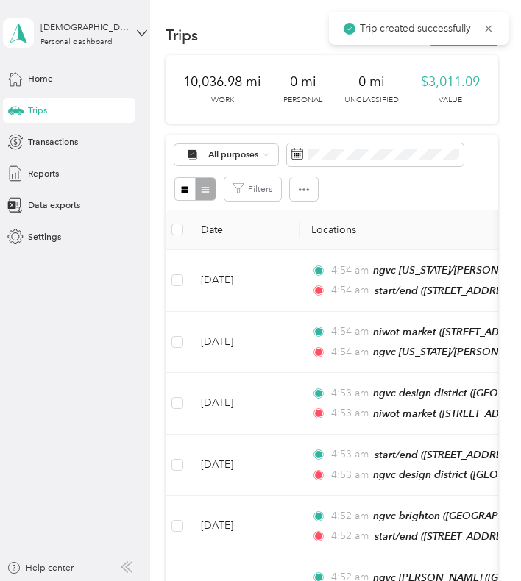
click at [460, 43] on div "Trip created successfully" at bounding box center [419, 28] width 180 height 33
click at [460, 45] on button "New trip" at bounding box center [464, 35] width 68 height 22
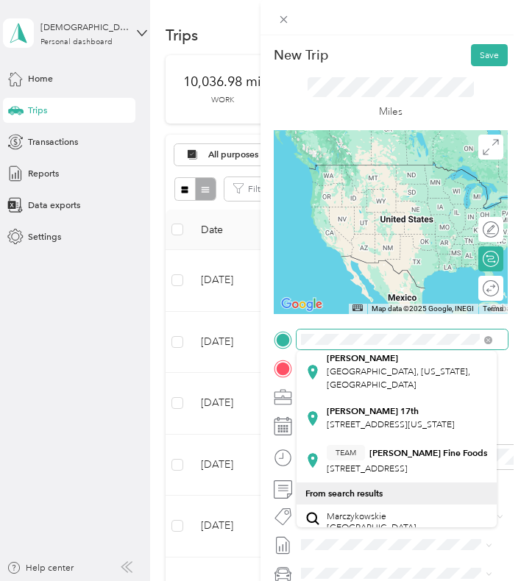
scroll to position [188, 0]
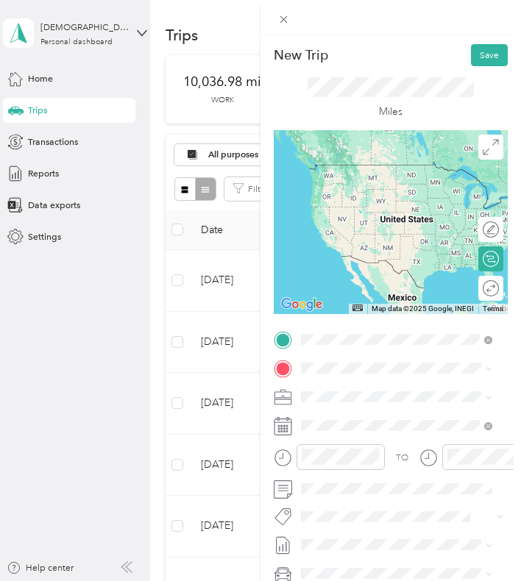
click at [365, 377] on li "[PERSON_NAME] colfax [GEOGRAPHIC_DATA], [US_STATE], [GEOGRAPHIC_DATA]" at bounding box center [396, 350] width 200 height 53
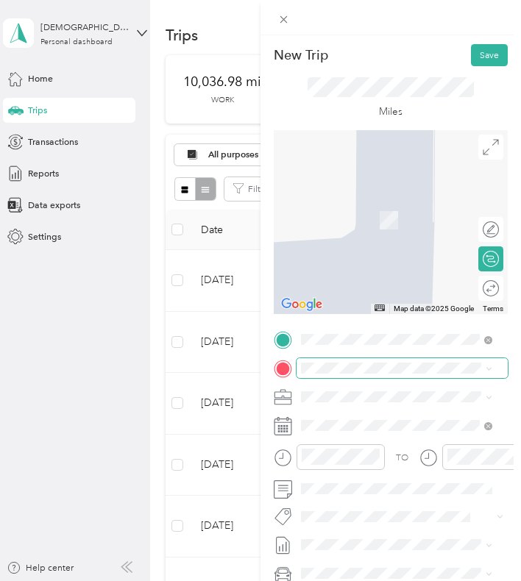
click at [372, 374] on span at bounding box center [401, 368] width 211 height 20
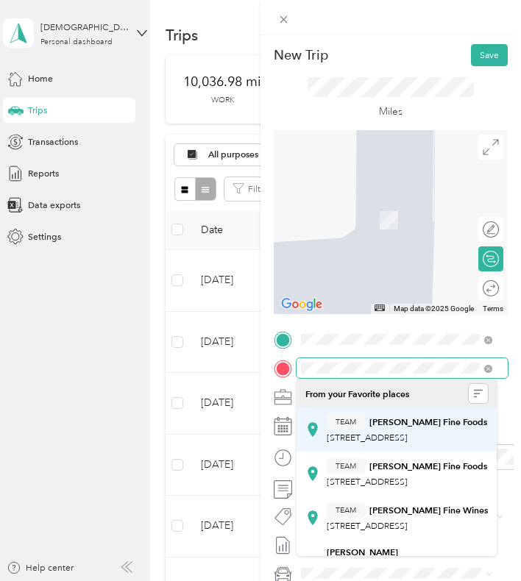
scroll to position [187, 0]
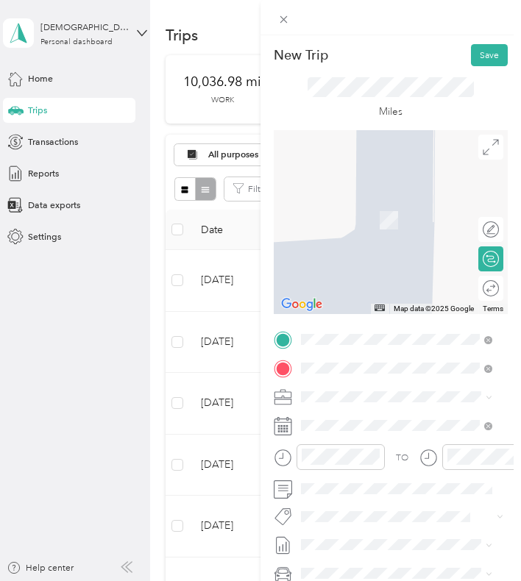
click at [372, 493] on span "[STREET_ADDRESS][US_STATE]" at bounding box center [391, 498] width 128 height 11
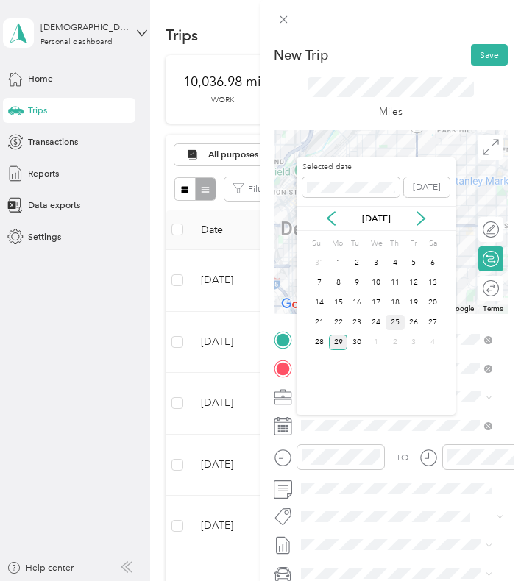
click at [396, 316] on div "25" at bounding box center [394, 322] width 19 height 15
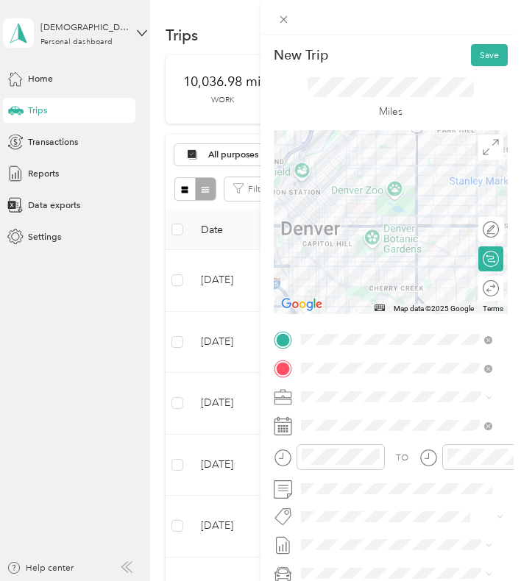
click at [381, 231] on div at bounding box center [391, 222] width 234 height 184
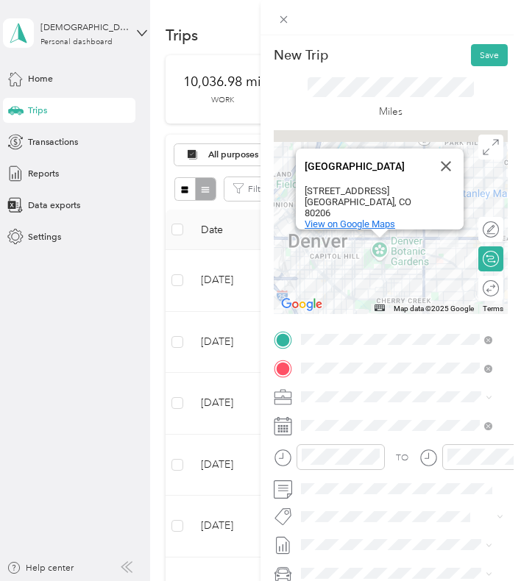
click at [369, 229] on span "View on Google Maps" at bounding box center [349, 223] width 90 height 11
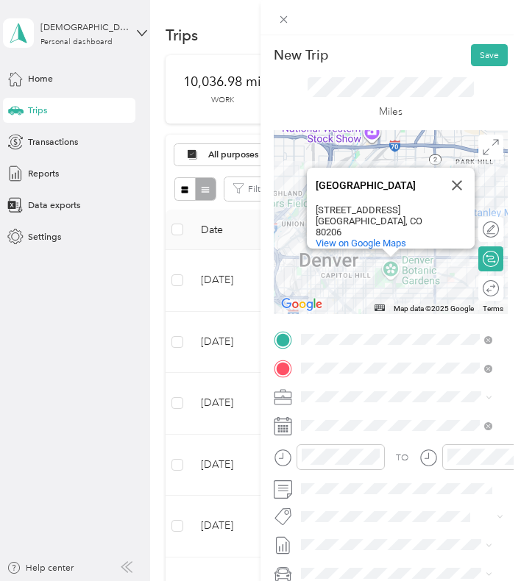
click at [347, 263] on div "[GEOGRAPHIC_DATA] [GEOGRAPHIC_DATA] [STREET_ADDRESS] View on Google Maps" at bounding box center [391, 222] width 234 height 184
click at [354, 266] on div "[GEOGRAPHIC_DATA] [GEOGRAPHIC_DATA] [STREET_ADDRESS] View on Google Maps" at bounding box center [391, 222] width 234 height 184
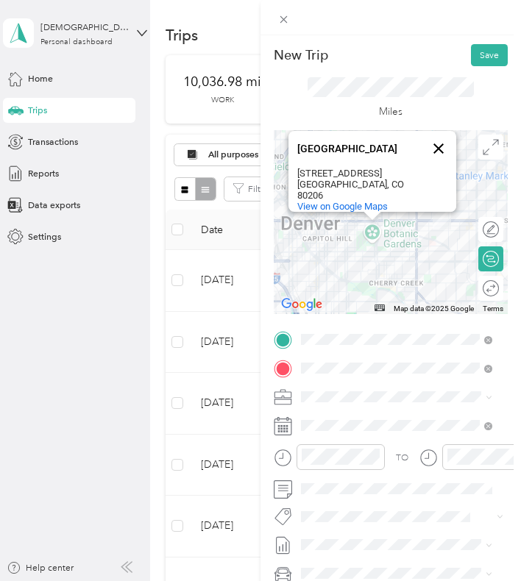
click at [432, 146] on button "Close" at bounding box center [438, 148] width 35 height 35
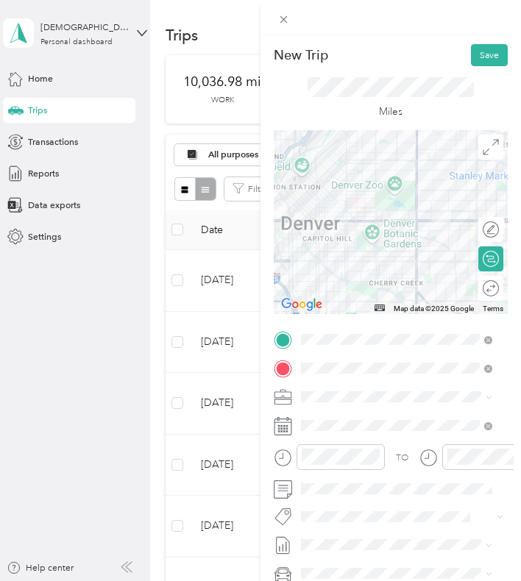
click at [373, 219] on div at bounding box center [391, 222] width 234 height 184
click at [352, 235] on div at bounding box center [391, 222] width 234 height 184
click at [358, 233] on div at bounding box center [391, 222] width 234 height 184
click at [357, 229] on div at bounding box center [391, 222] width 234 height 184
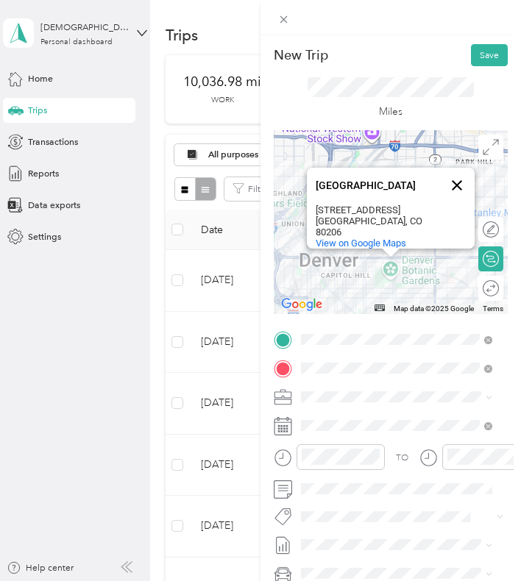
click at [447, 188] on button "Close" at bounding box center [456, 185] width 35 height 35
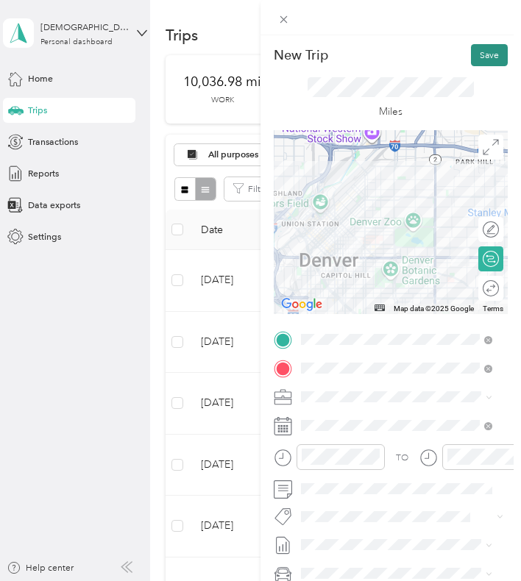
click at [474, 50] on button "Save" at bounding box center [489, 55] width 37 height 22
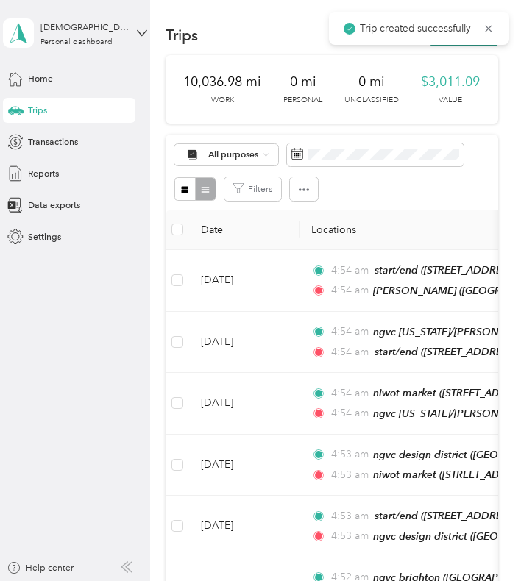
click at [466, 46] on button "New trip" at bounding box center [464, 35] width 68 height 22
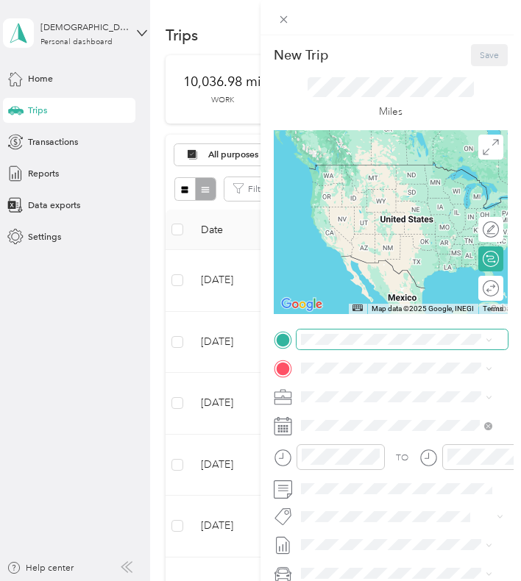
click at [379, 346] on span at bounding box center [401, 339] width 211 height 20
click at [385, 462] on div "[PERSON_NAME] [STREET_ADDRESS][US_STATE]" at bounding box center [396, 463] width 182 height 31
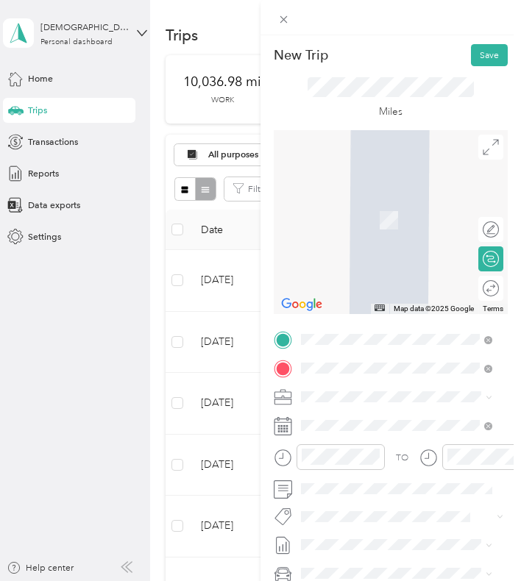
click at [382, 439] on span "[STREET_ADDRESS][US_STATE]" at bounding box center [391, 433] width 128 height 11
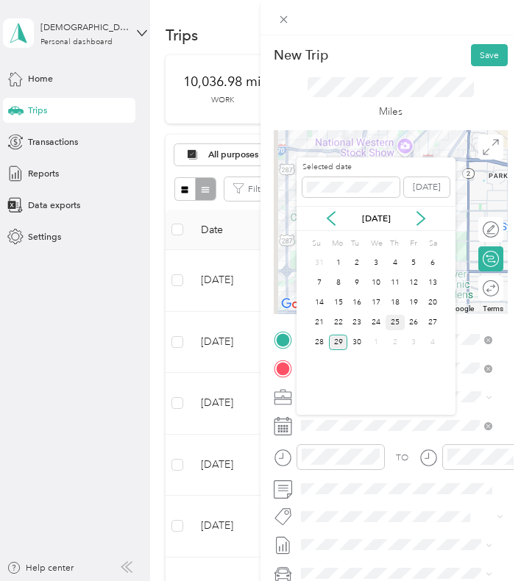
click at [393, 324] on div "25" at bounding box center [394, 322] width 19 height 15
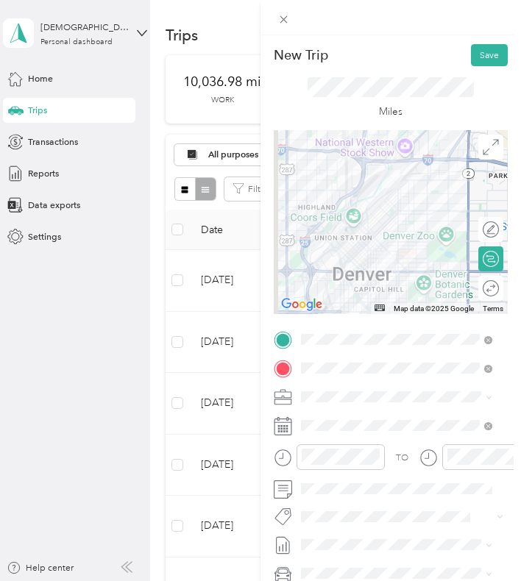
click at [391, 247] on img at bounding box center [386, 261] width 30 height 30
click at [391, 224] on div at bounding box center [391, 222] width 234 height 184
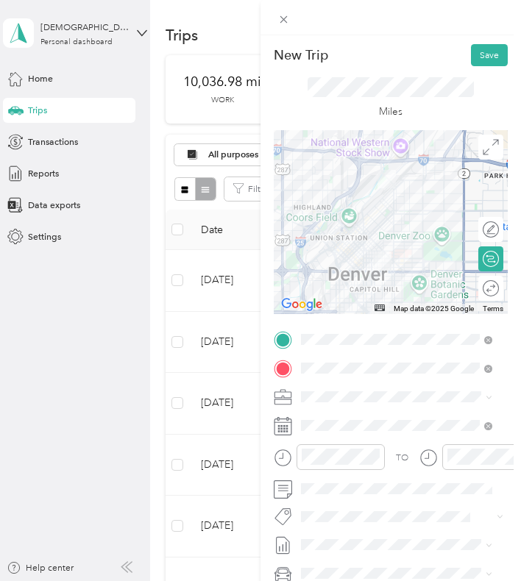
click at [381, 219] on div at bounding box center [391, 222] width 234 height 184
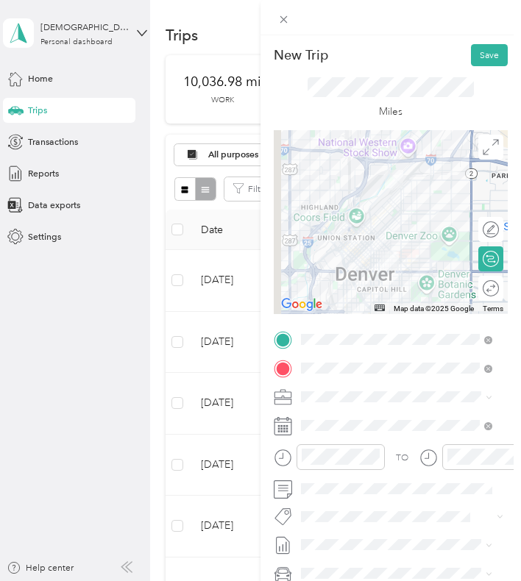
click at [381, 219] on div at bounding box center [391, 222] width 234 height 184
click at [491, 63] on button "Save" at bounding box center [489, 55] width 37 height 22
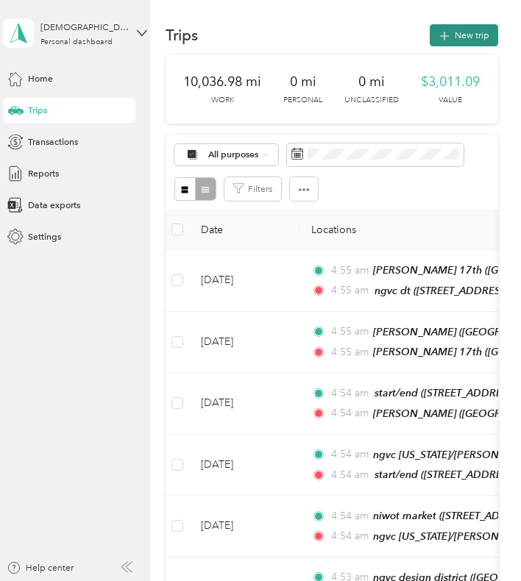
click at [444, 40] on button "New trip" at bounding box center [464, 35] width 68 height 22
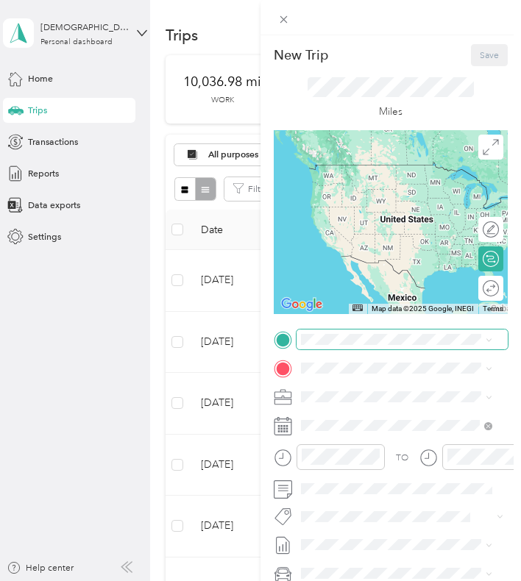
click at [382, 581] on div "New Trip Save This trip cannot be edited because it is either under review, app…" at bounding box center [256, 581] width 513 height 0
click at [342, 436] on li "From search results" at bounding box center [396, 429] width 200 height 22
click at [381, 401] on span "[STREET_ADDRESS][US_STATE]" at bounding box center [391, 404] width 128 height 11
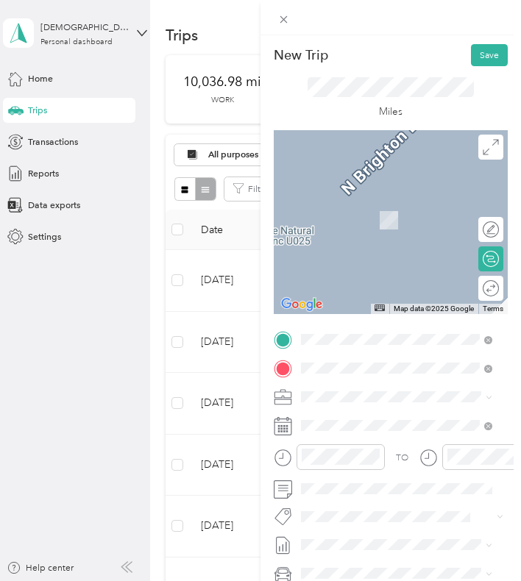
click at [377, 419] on div "start/end" at bounding box center [391, 419] width 128 height 11
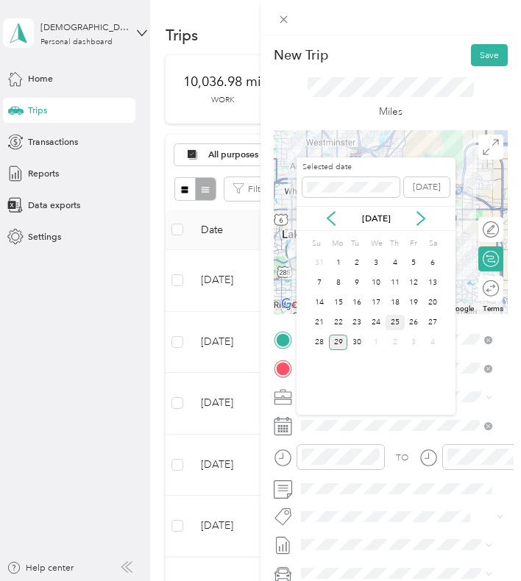
click at [398, 317] on div "25" at bounding box center [394, 322] width 19 height 15
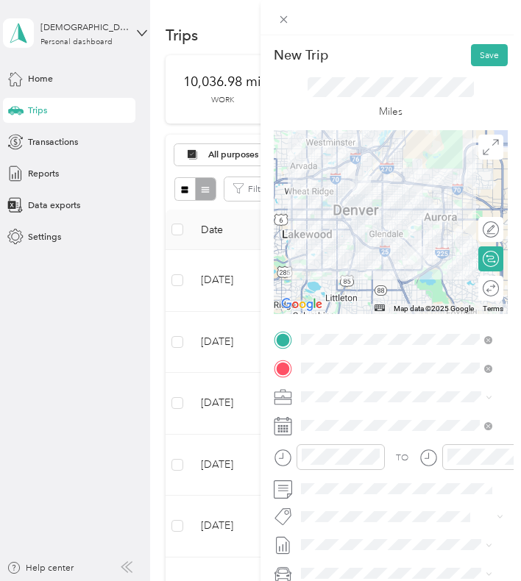
click at [395, 206] on div at bounding box center [391, 222] width 234 height 184
click at [350, 236] on div at bounding box center [391, 222] width 234 height 184
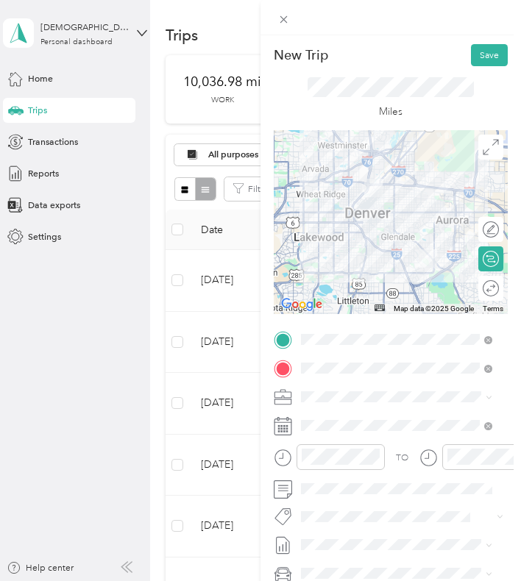
click at [430, 188] on div at bounding box center [391, 222] width 234 height 184
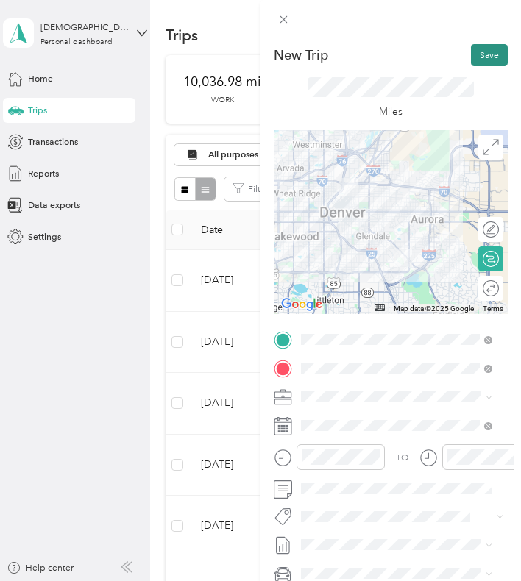
click at [491, 47] on button "Save" at bounding box center [489, 55] width 37 height 22
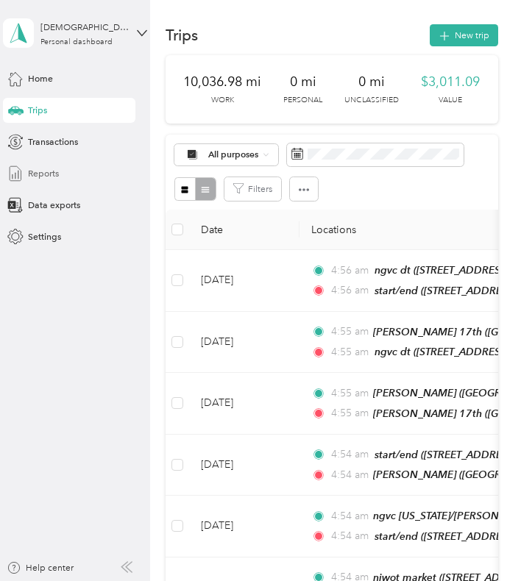
click at [31, 163] on div "Reports" at bounding box center [69, 173] width 132 height 25
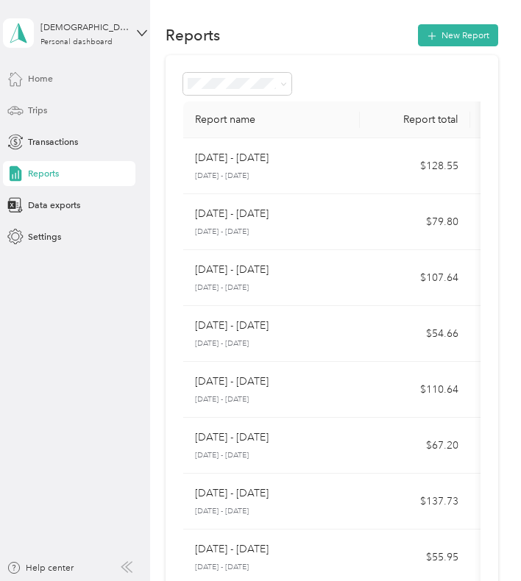
click at [42, 69] on div "Home" at bounding box center [69, 78] width 132 height 25
